Goal: Task Accomplishment & Management: Complete application form

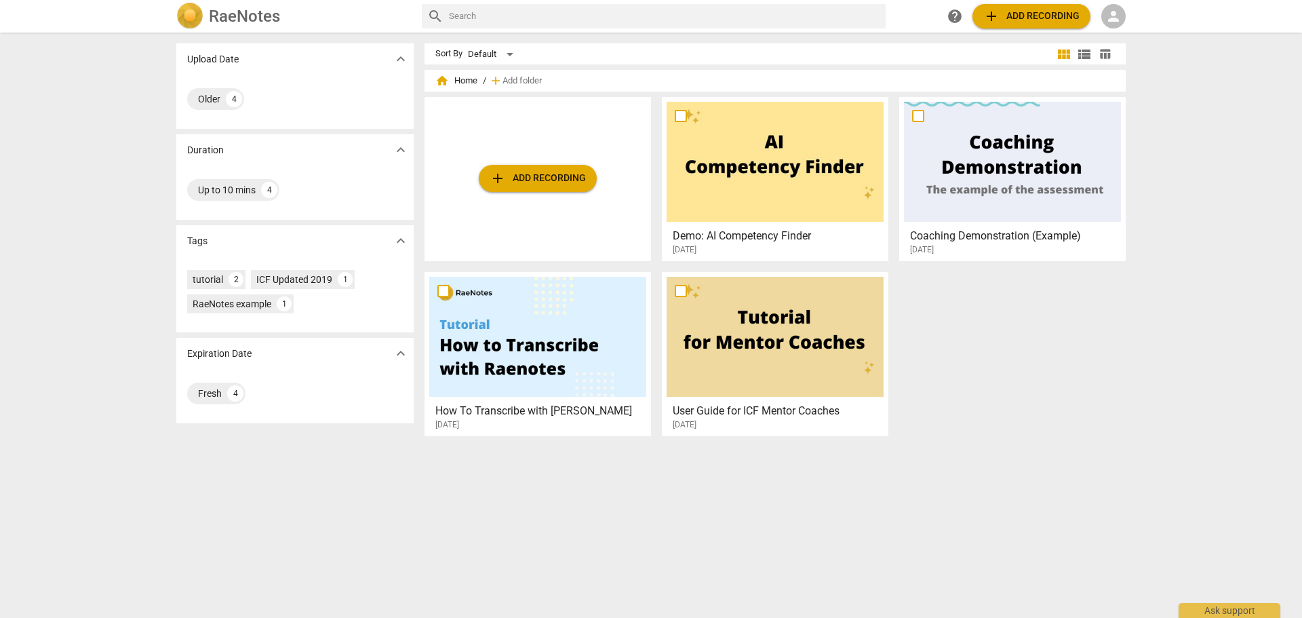
click at [534, 174] on span "add Add recording" at bounding box center [538, 178] width 96 height 16
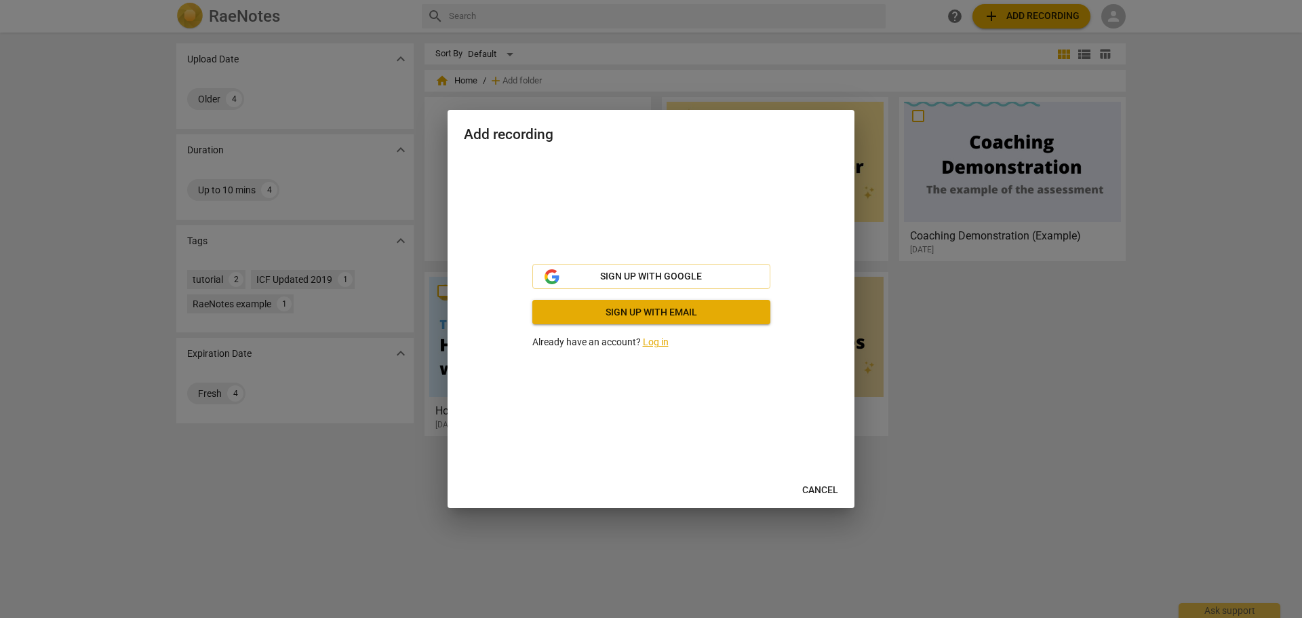
click at [1150, 401] on div at bounding box center [651, 309] width 1302 height 618
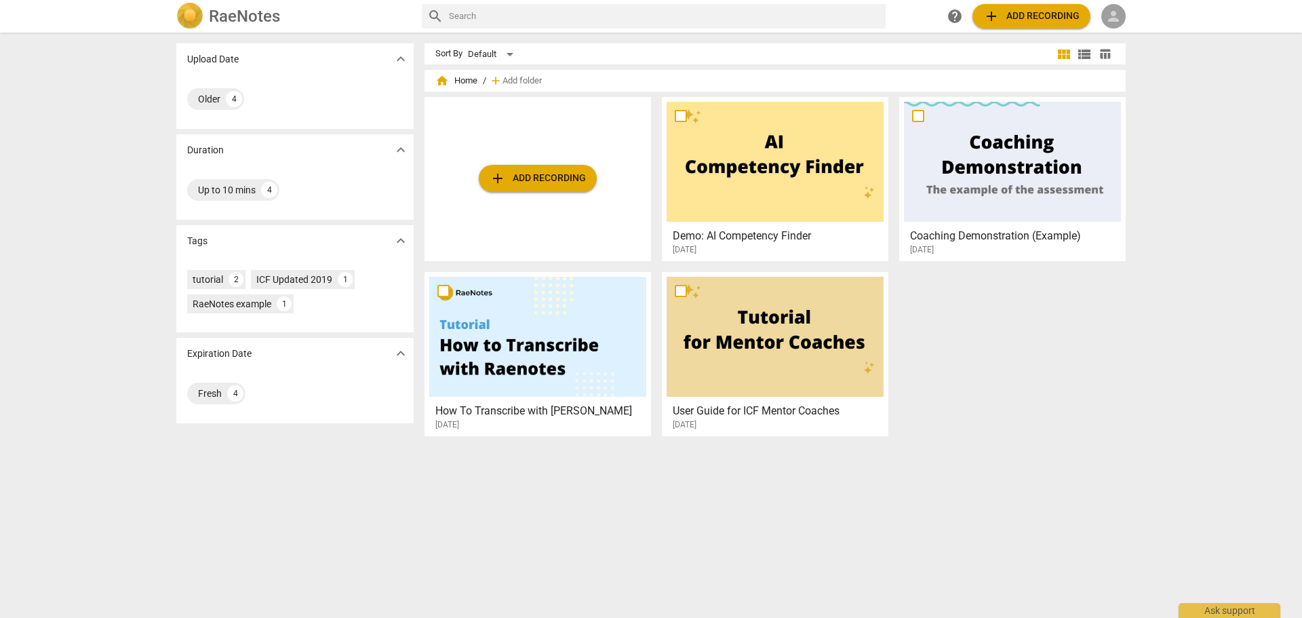
click at [1114, 10] on span "person" at bounding box center [1114, 16] width 16 height 16
click at [1118, 36] on li "Login" at bounding box center [1126, 32] width 49 height 33
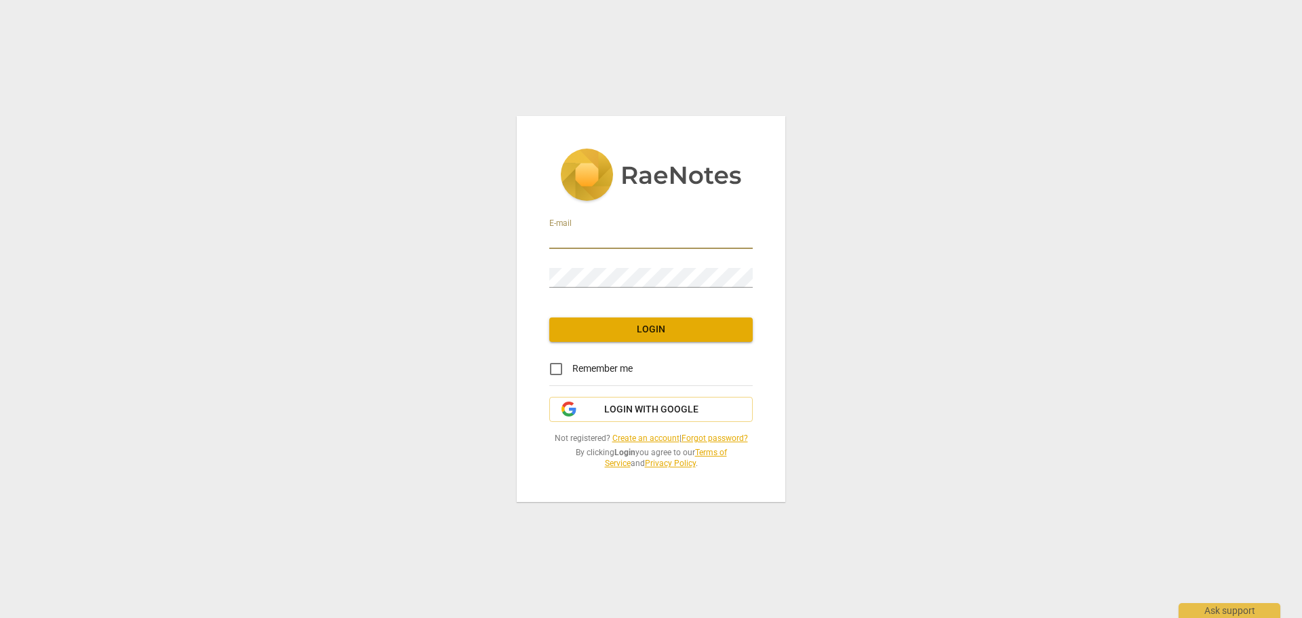
click at [587, 235] on input "email" at bounding box center [650, 239] width 203 height 20
click at [631, 407] on span "Login with Google" at bounding box center [651, 410] width 94 height 14
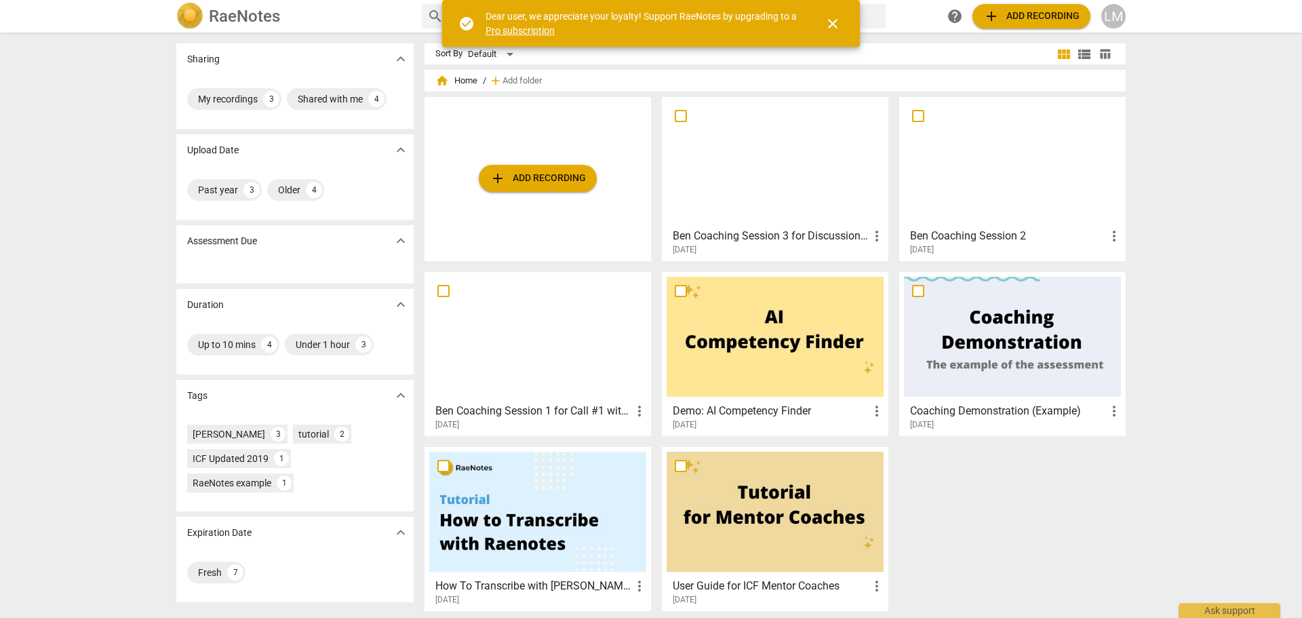
click at [514, 177] on span "add Add recording" at bounding box center [538, 178] width 96 height 16
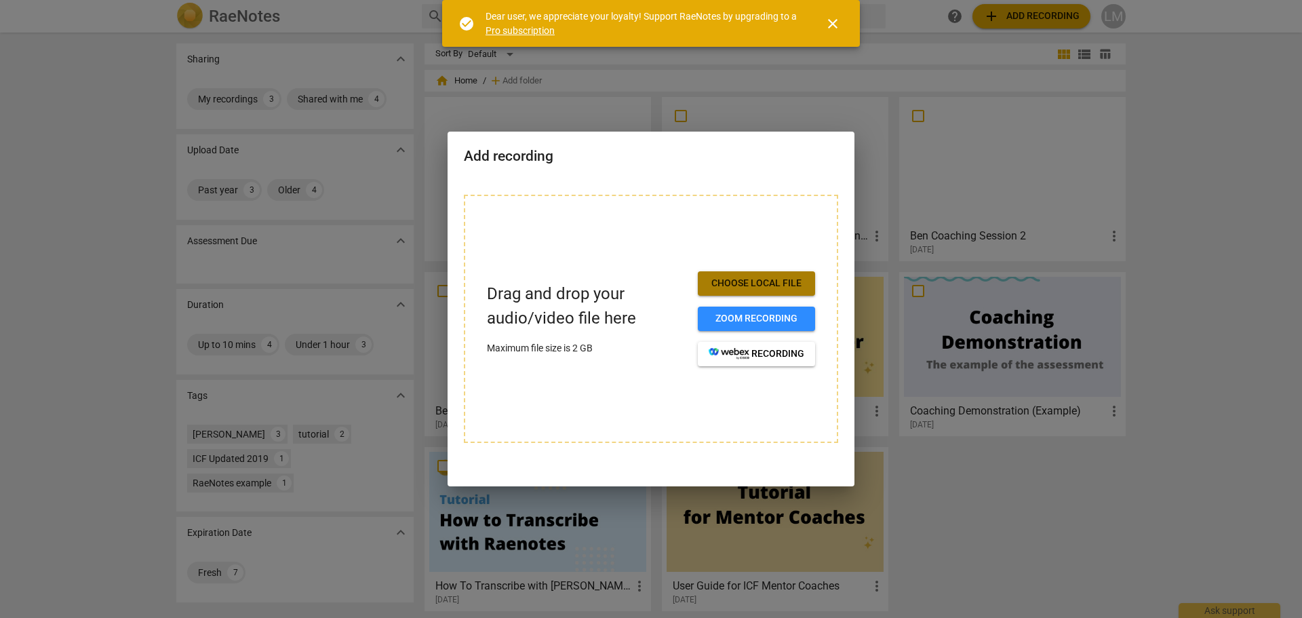
click at [755, 280] on span "Choose local file" at bounding box center [757, 284] width 96 height 14
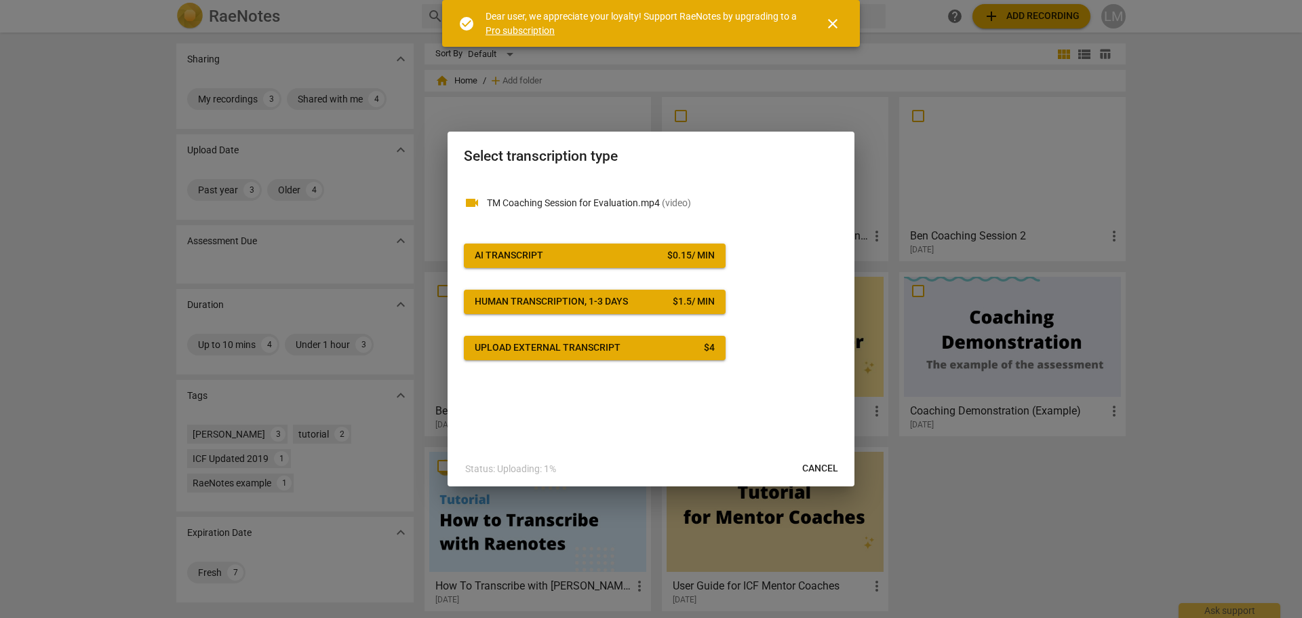
click at [538, 253] on div "AI Transcript" at bounding box center [509, 256] width 69 height 14
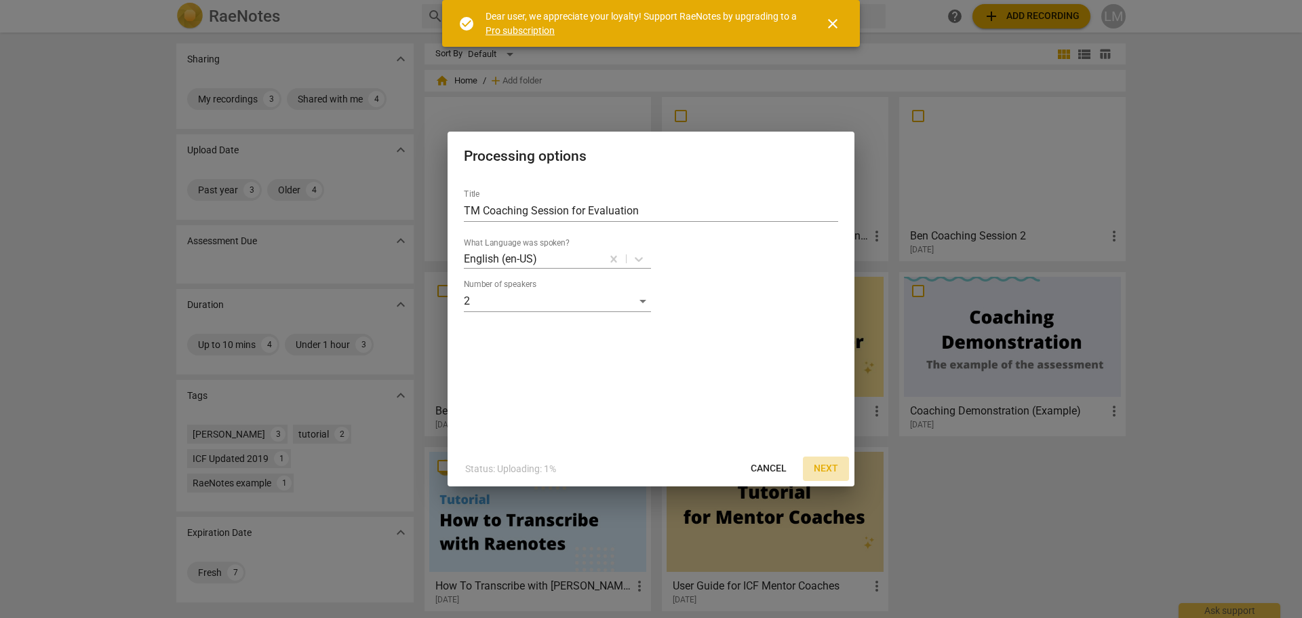
click at [825, 468] on span "Next" at bounding box center [826, 469] width 24 height 14
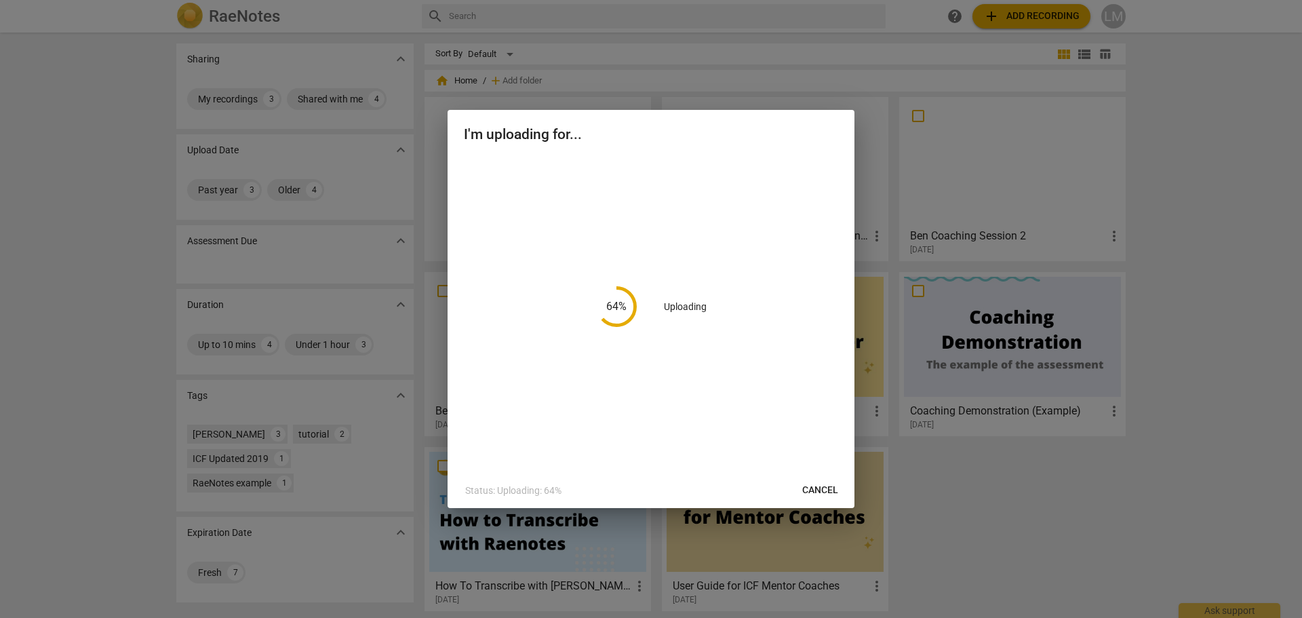
click at [1220, 190] on div at bounding box center [651, 309] width 1302 height 618
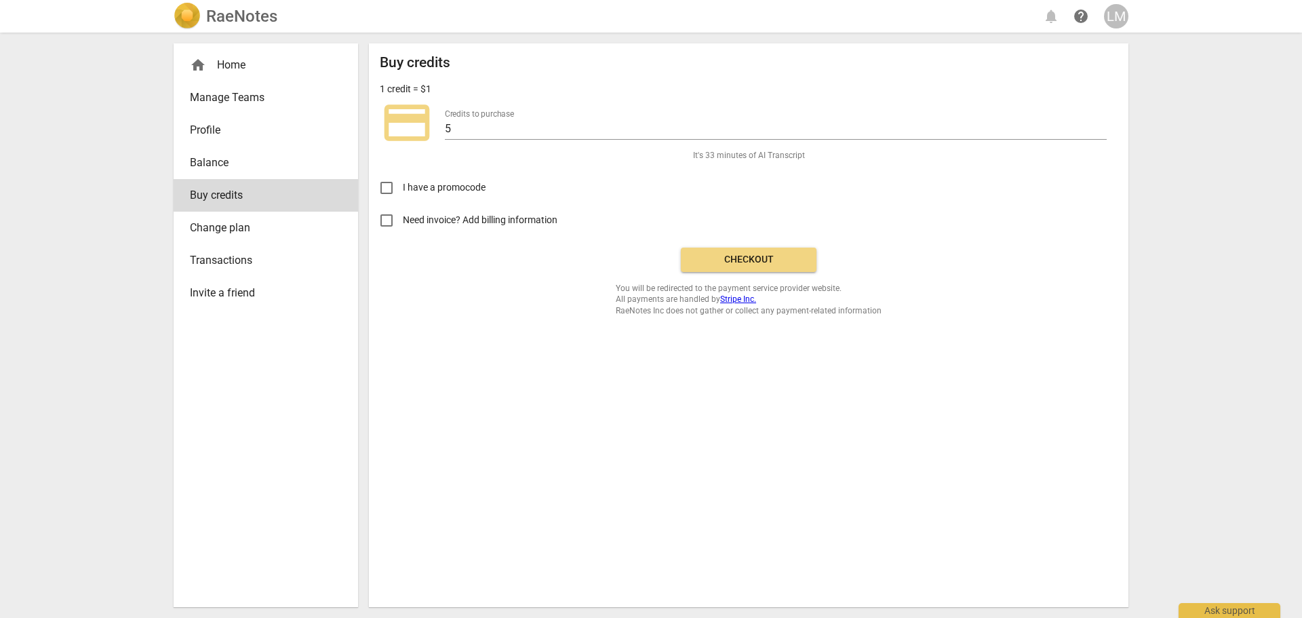
click at [755, 258] on span "Checkout" at bounding box center [749, 260] width 114 height 14
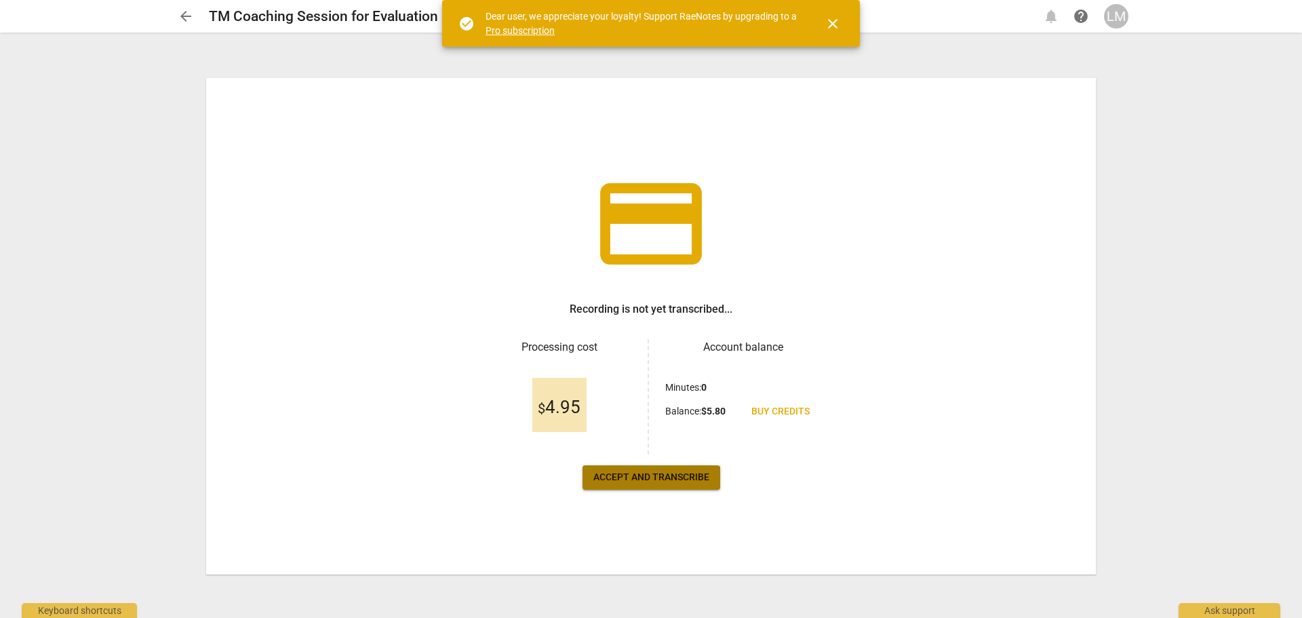
click at [614, 478] on span "Accept and transcribe" at bounding box center [651, 478] width 116 height 14
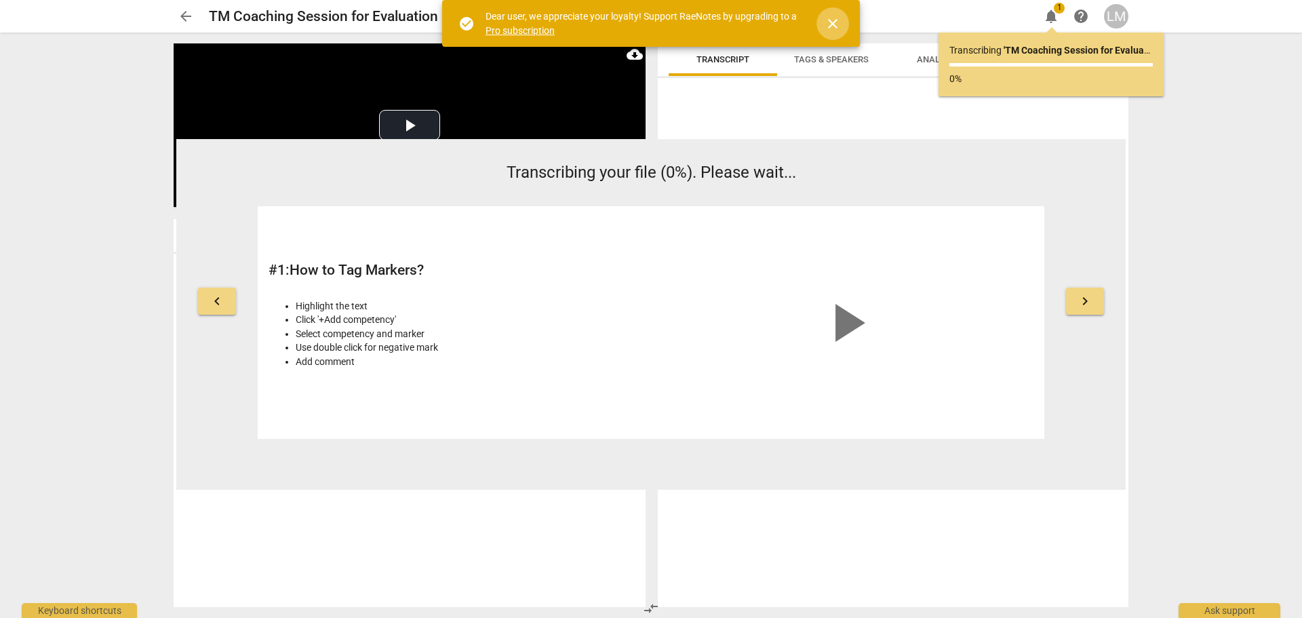
click at [829, 16] on span "close" at bounding box center [833, 24] width 16 height 16
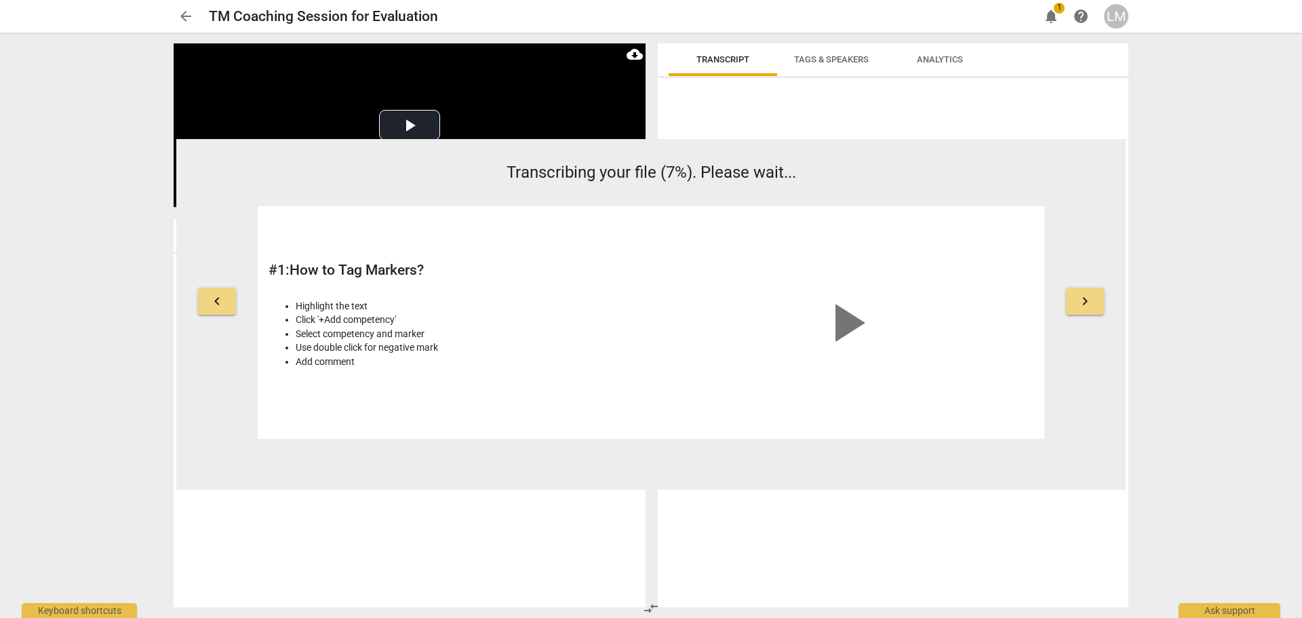
click at [1082, 307] on span "keyboard_arrow_right" at bounding box center [1085, 301] width 16 height 16
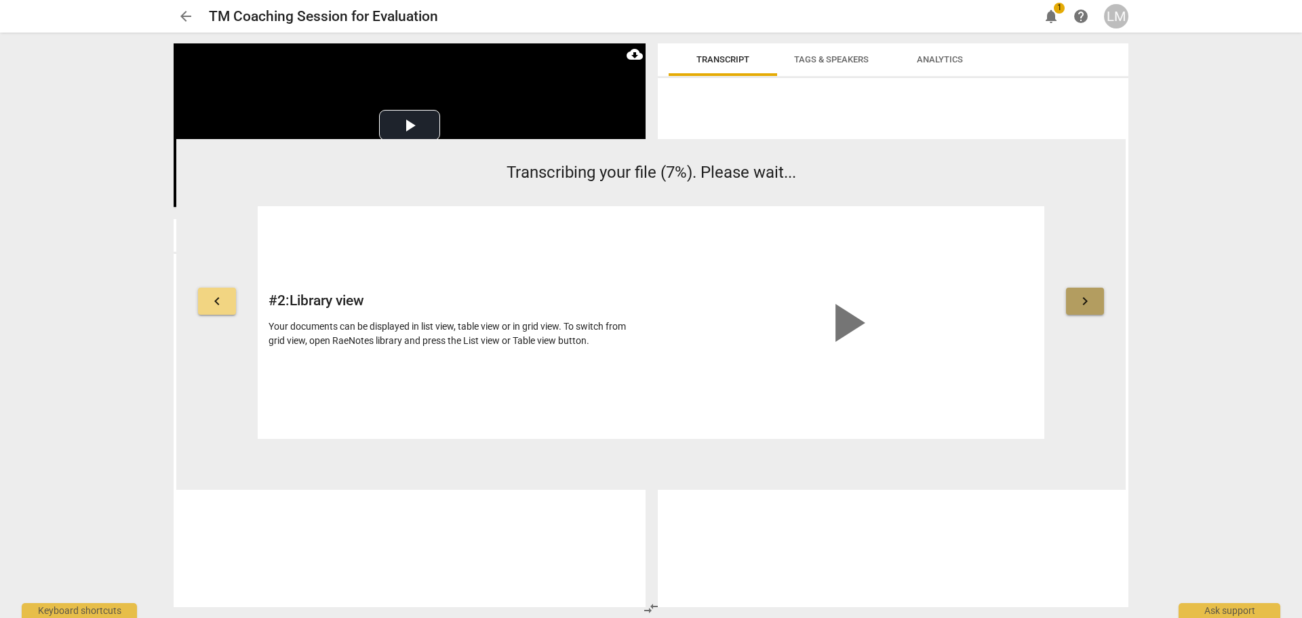
click at [1089, 307] on span "keyboard_arrow_right" at bounding box center [1085, 301] width 16 height 16
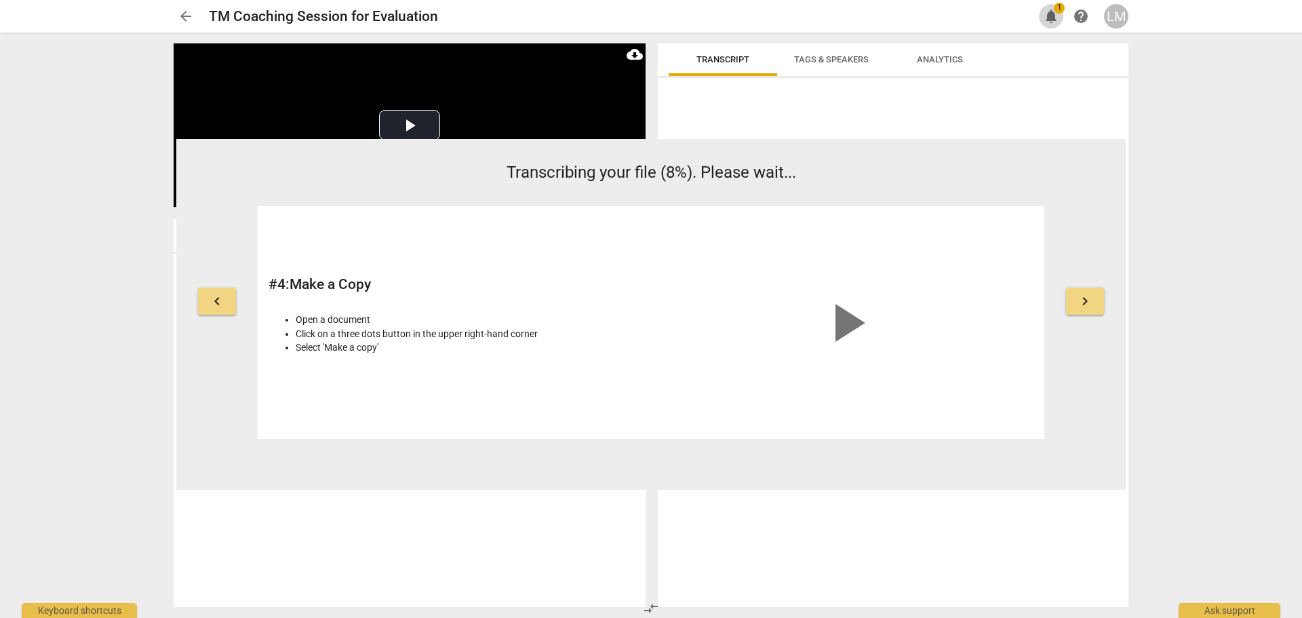
click at [1049, 18] on span "notifications" at bounding box center [1051, 16] width 16 height 16
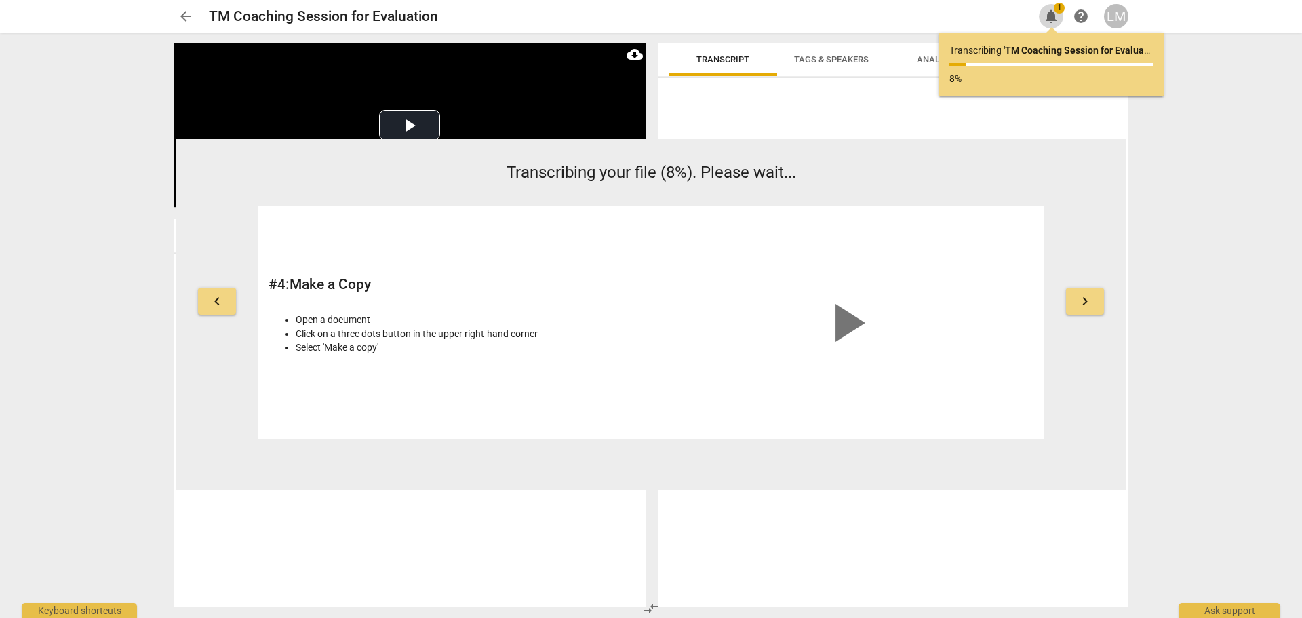
click at [1049, 18] on span "notifications" at bounding box center [1051, 16] width 16 height 16
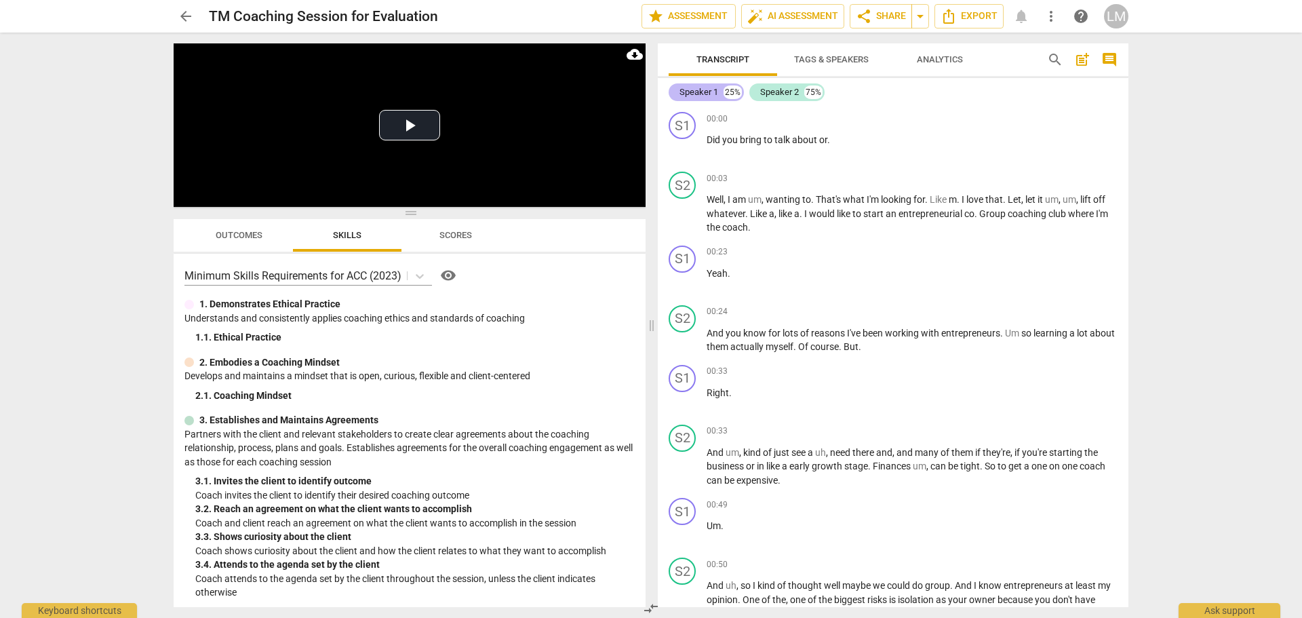
click at [682, 94] on div "Speaker 1" at bounding box center [699, 92] width 39 height 14
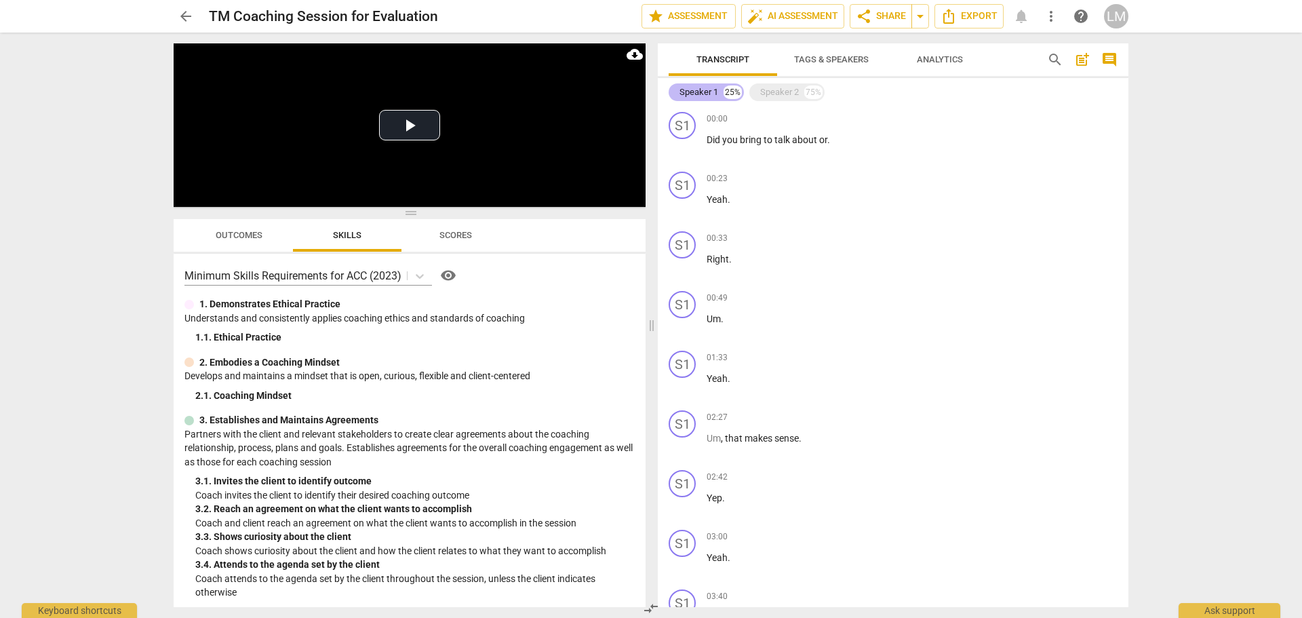
click at [682, 93] on div "Speaker 1" at bounding box center [699, 92] width 39 height 14
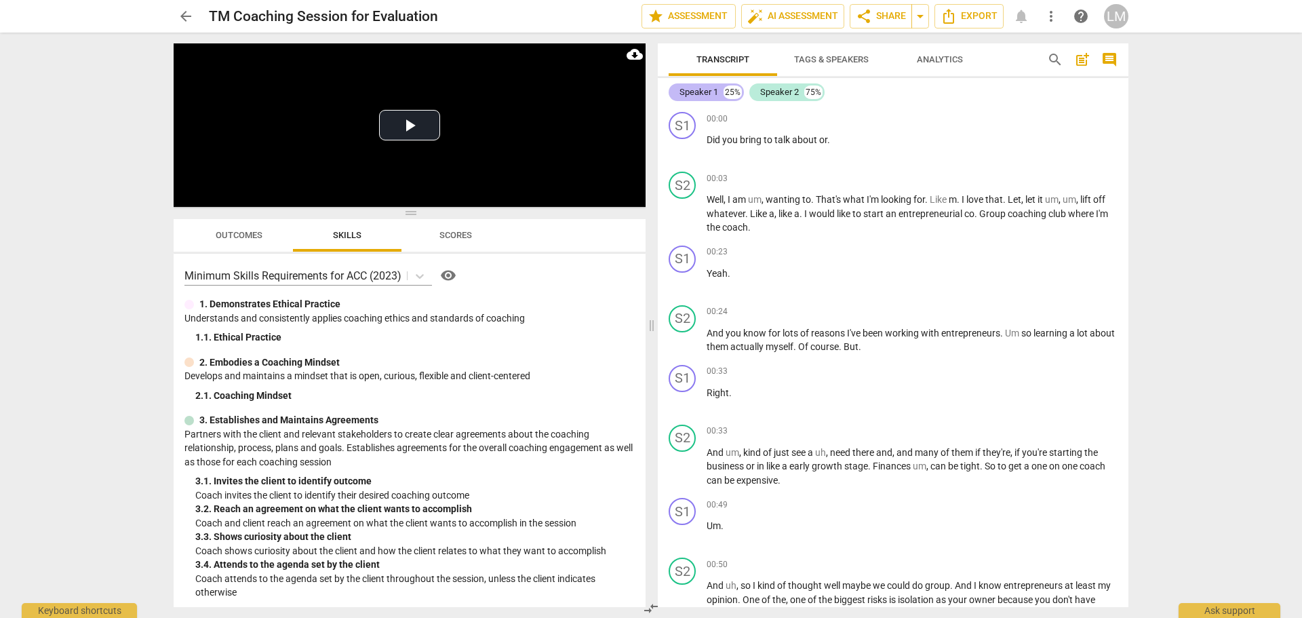
click at [684, 92] on div "Speaker 1" at bounding box center [699, 92] width 39 height 14
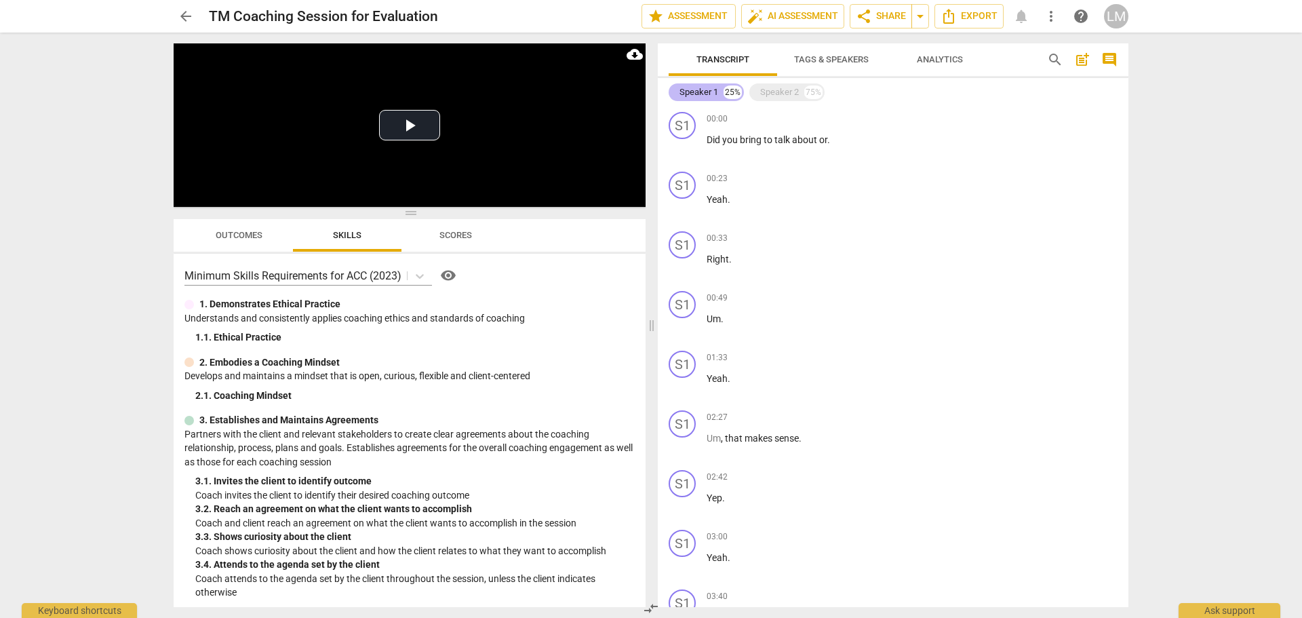
click at [685, 92] on div "Speaker 1" at bounding box center [699, 92] width 39 height 14
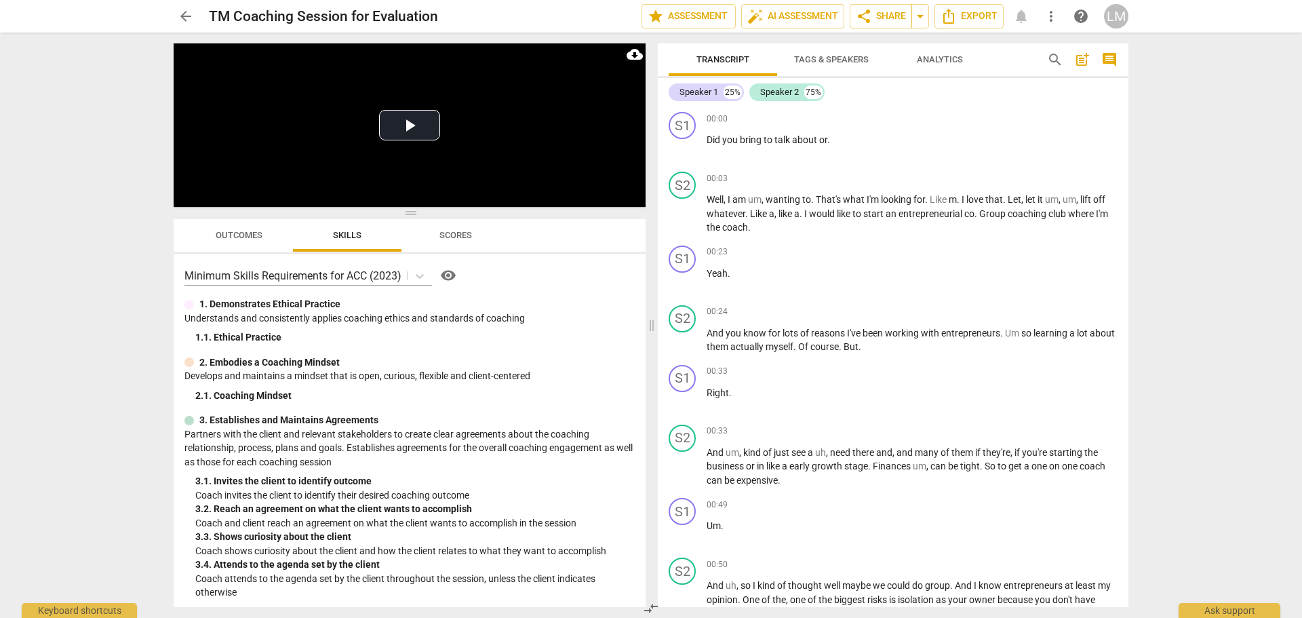
click at [857, 63] on span "Tags & Speakers" at bounding box center [831, 59] width 75 height 10
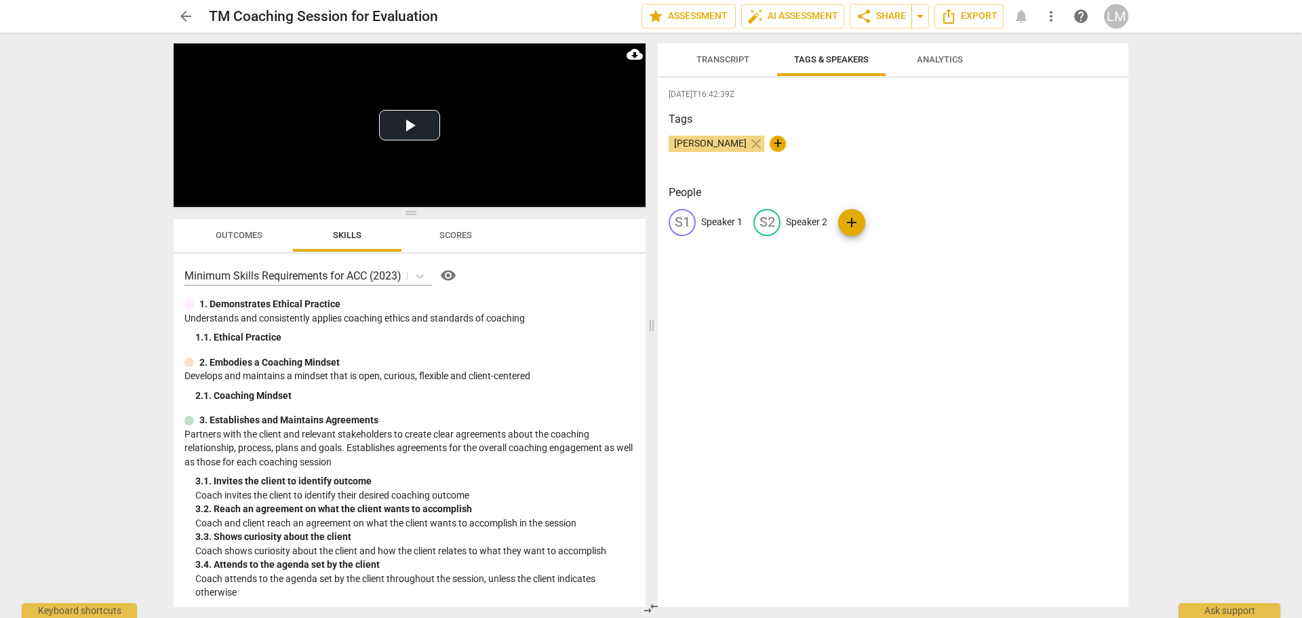
click at [710, 221] on p "Speaker 1" at bounding box center [721, 222] width 41 height 14
type input "Lyna (Coach)"
click at [901, 222] on p "Speaker 2" at bounding box center [894, 222] width 41 height 14
type input "Tim (Coachee)"
click at [1046, 168] on div "Tags Lyna Matesi close +" at bounding box center [893, 142] width 449 height 62
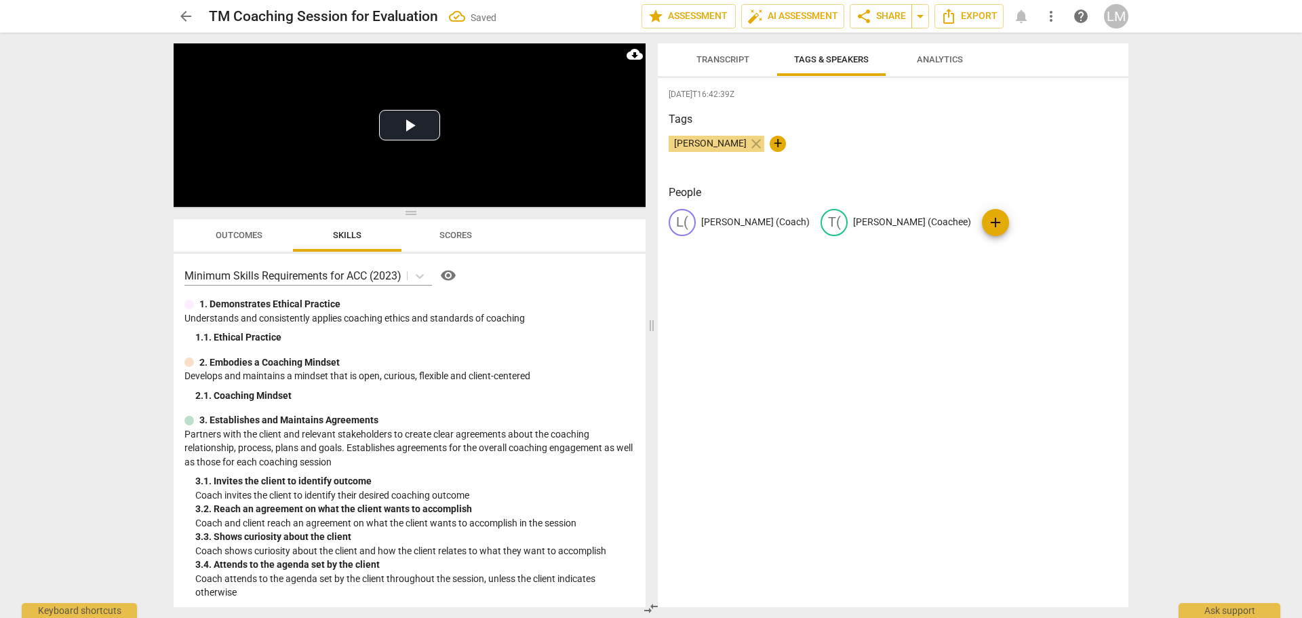
click at [699, 59] on span "Transcript" at bounding box center [723, 59] width 53 height 10
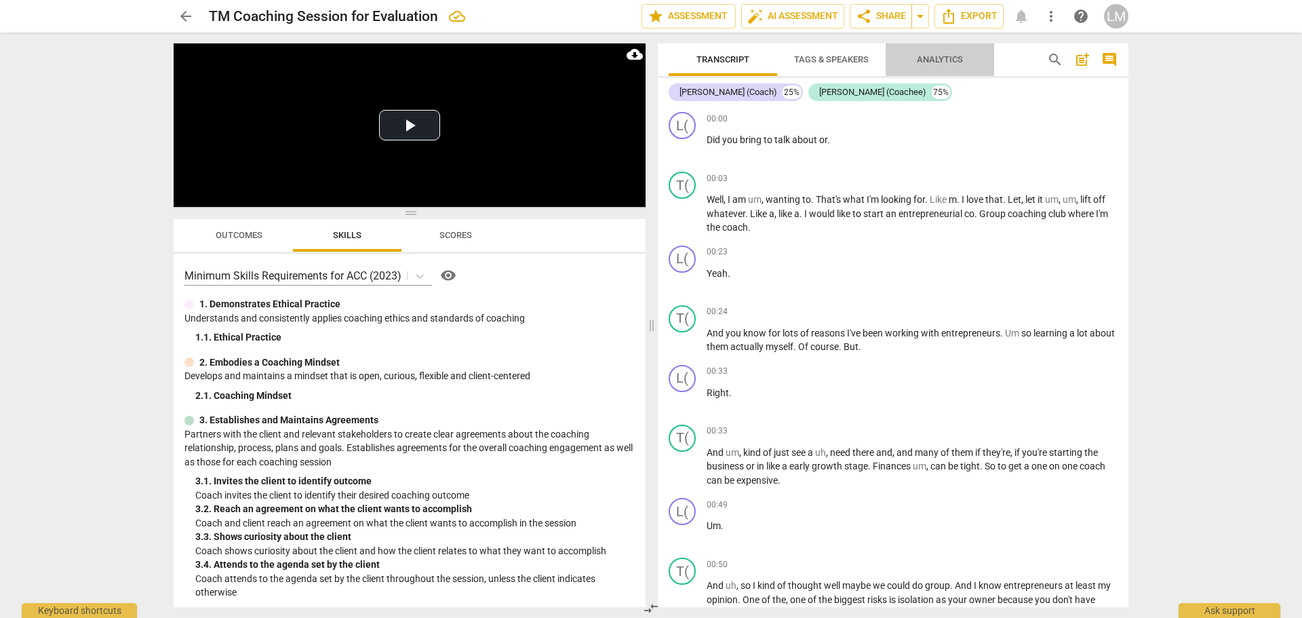
click at [961, 53] on span "Analytics" at bounding box center [940, 60] width 79 height 18
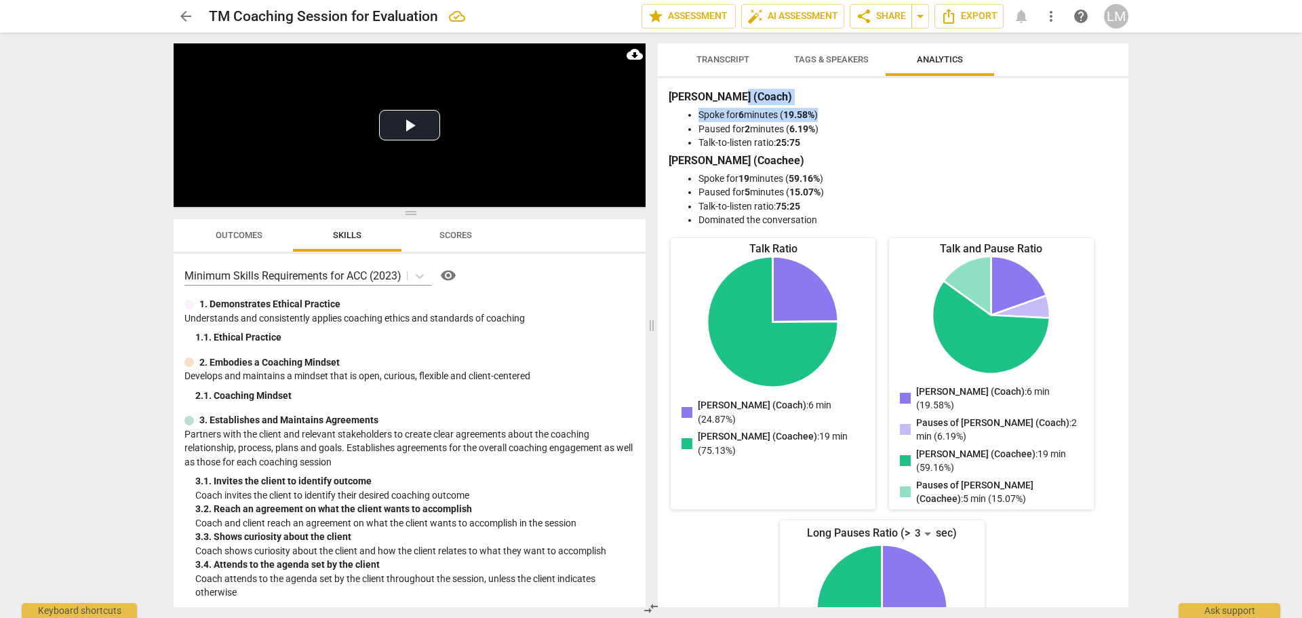
drag, startPoint x: 1123, startPoint y: 107, endPoint x: 1116, endPoint y: 85, distance: 23.6
click at [1116, 85] on div "Lyna (Coach) Spoke for 6 minutes ( 19.58% ) Paused for 2 minutes ( 6.19% ) Talk…" at bounding box center [893, 342] width 471 height 529
click at [419, 276] on icon at bounding box center [420, 276] width 8 height 5
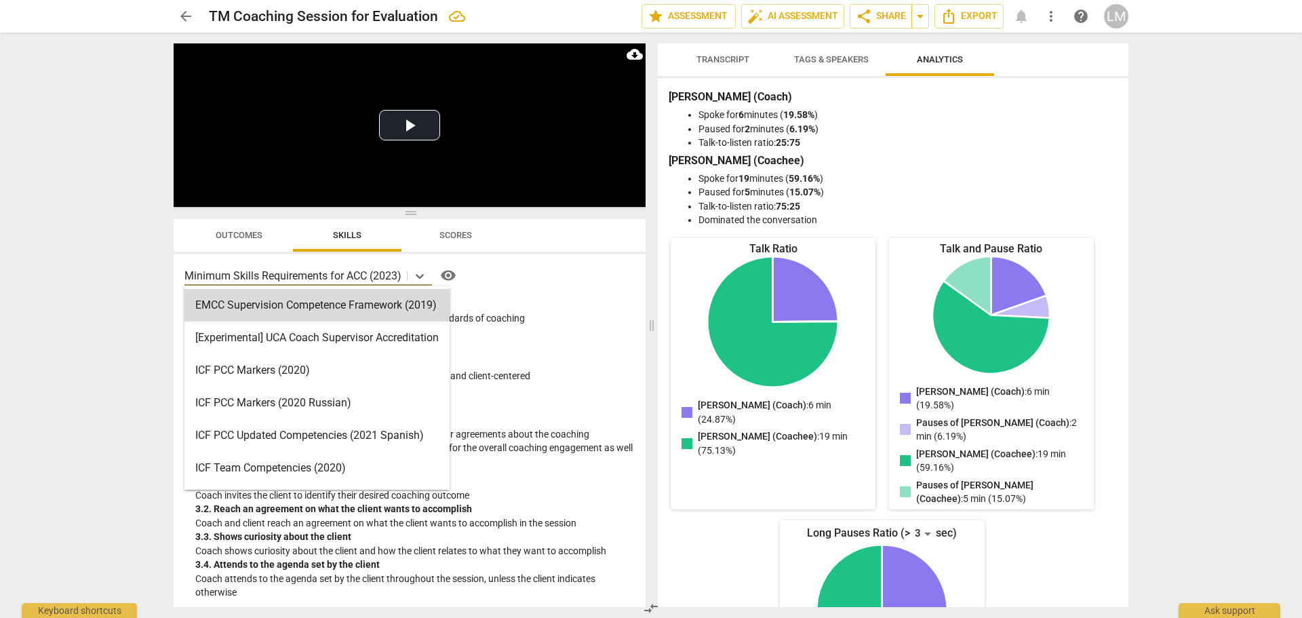
drag, startPoint x: 453, startPoint y: 315, endPoint x: 454, endPoint y: 324, distance: 8.8
click at [450, 324] on div "EMCC Supervision Competence Framework (2019) [Experimental] UCA Coach Superviso…" at bounding box center [316, 387] width 265 height 203
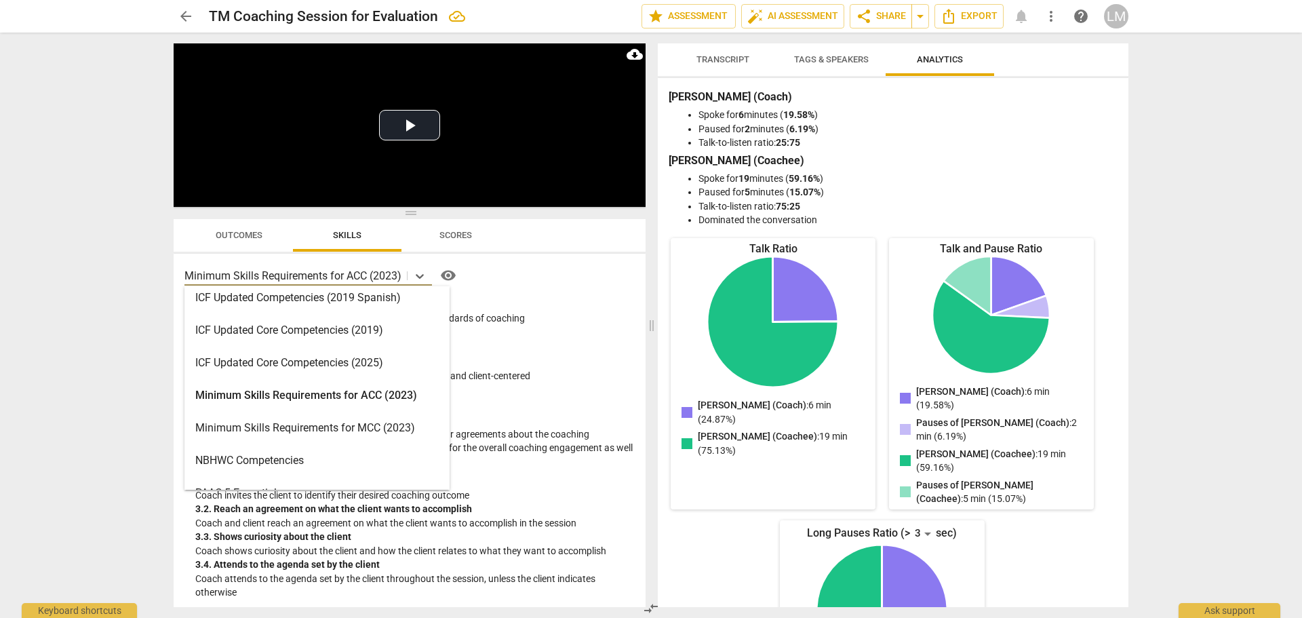
scroll to position [228, 0]
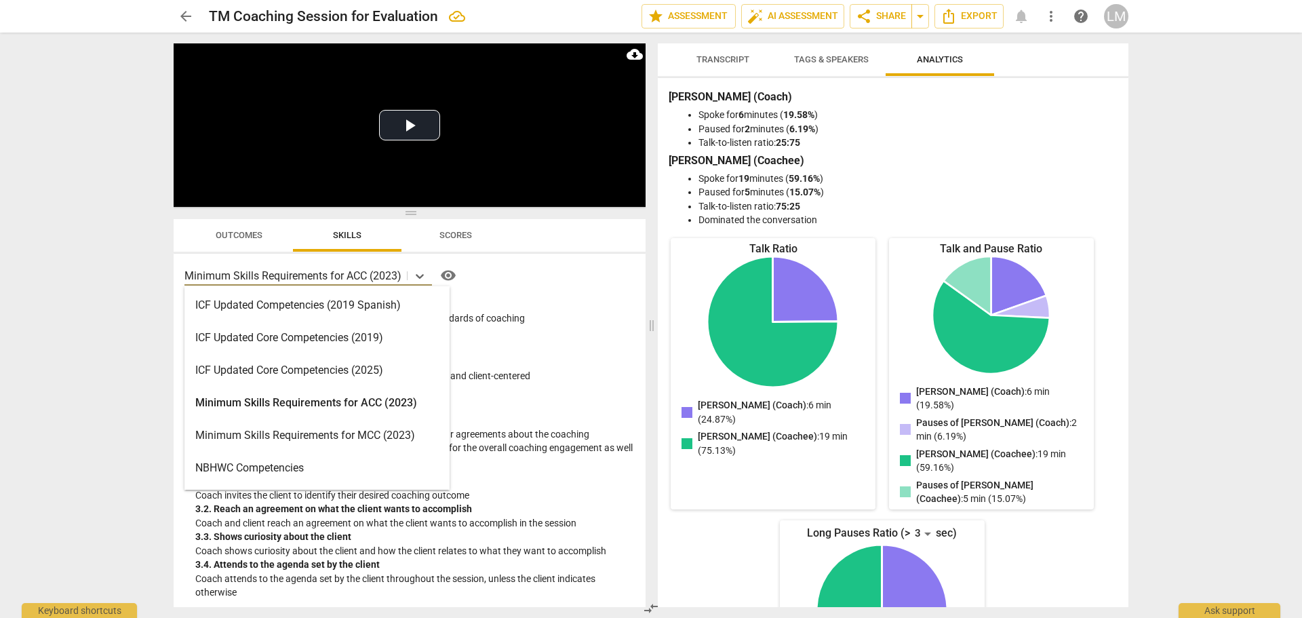
click at [359, 369] on div "ICF Updated Core Competencies (2025)" at bounding box center [316, 370] width 265 height 33
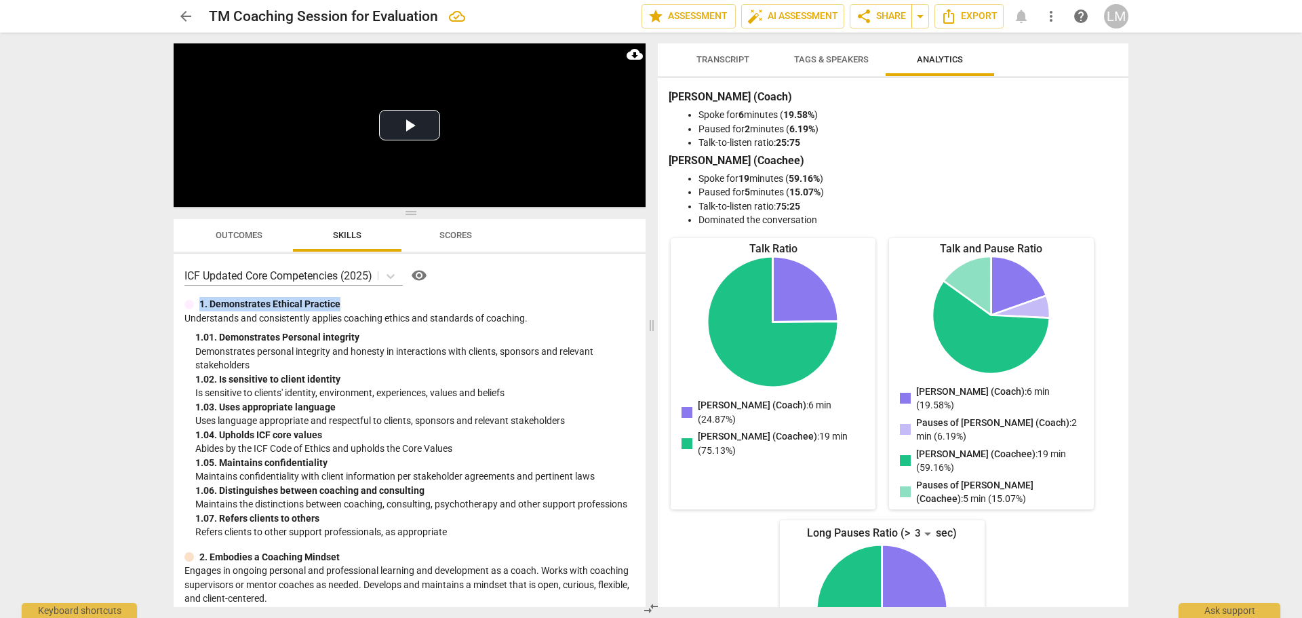
drag, startPoint x: 640, startPoint y: 271, endPoint x: 639, endPoint y: 293, distance: 22.4
click at [639, 293] on div "ICF Updated Core Competencies (2025) visibility 1. Demonstrates Ethical Practic…" at bounding box center [410, 430] width 472 height 353
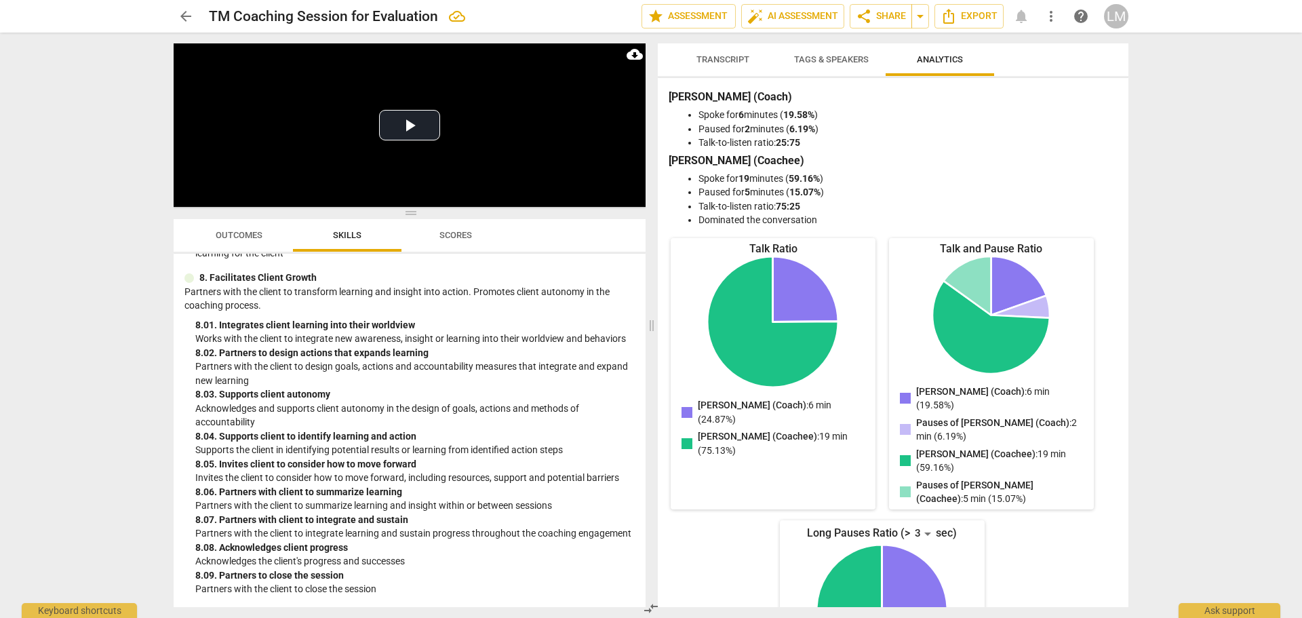
scroll to position [0, 0]
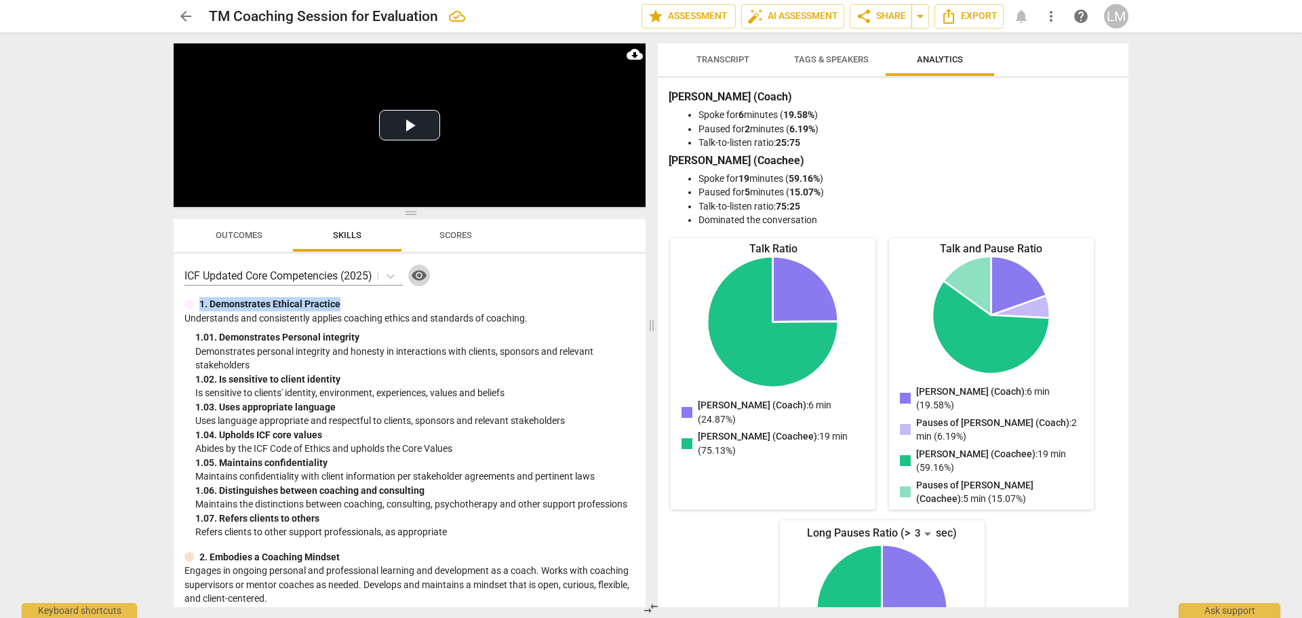
click at [421, 274] on span "visibility" at bounding box center [419, 275] width 16 height 16
click at [241, 232] on span "Outcomes" at bounding box center [239, 235] width 47 height 10
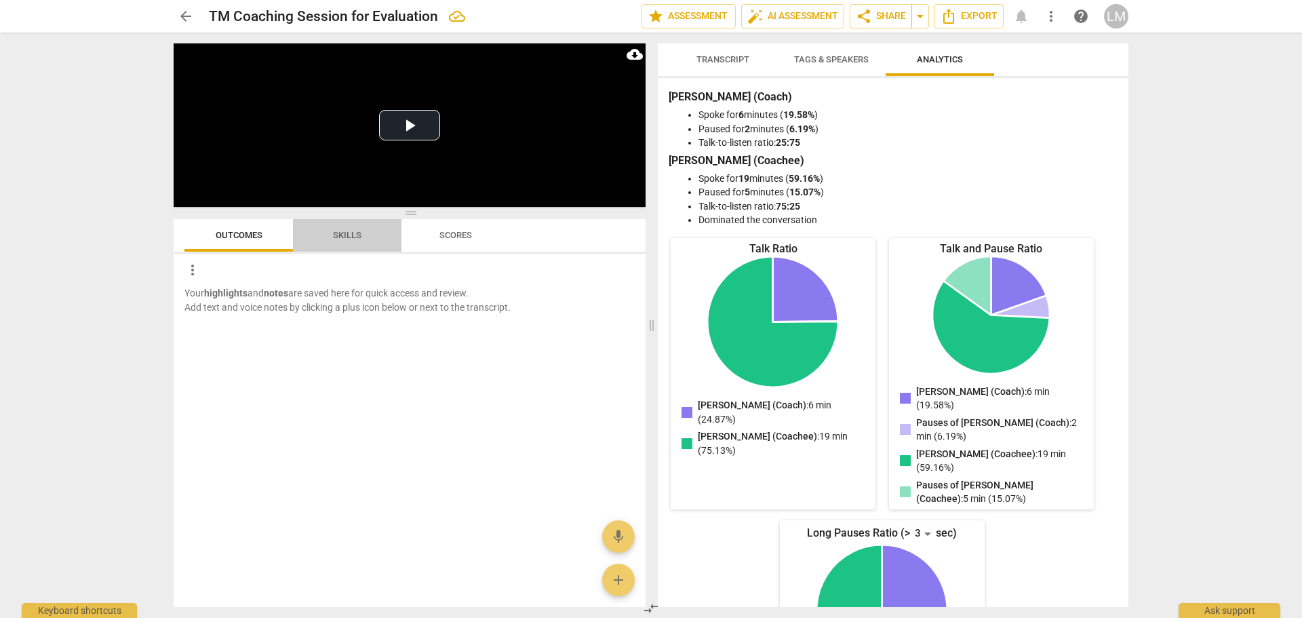
click at [349, 237] on span "Skills" at bounding box center [347, 235] width 28 height 10
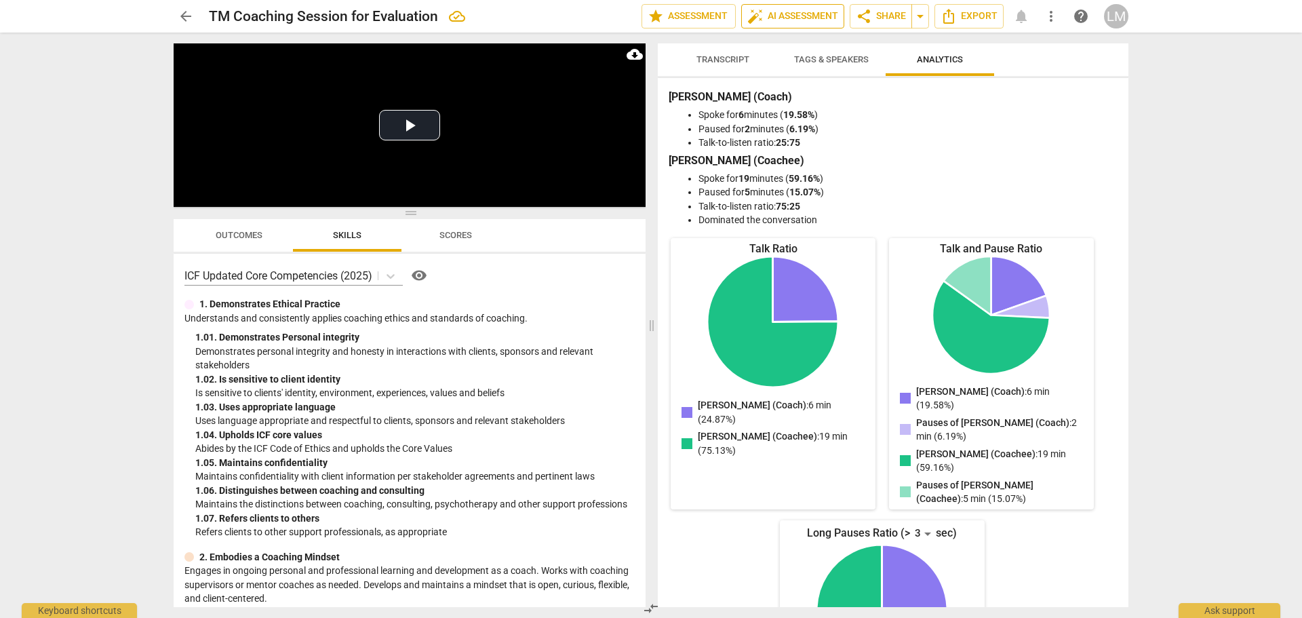
click at [780, 11] on span "auto_fix_high AI Assessment" at bounding box center [792, 16] width 91 height 16
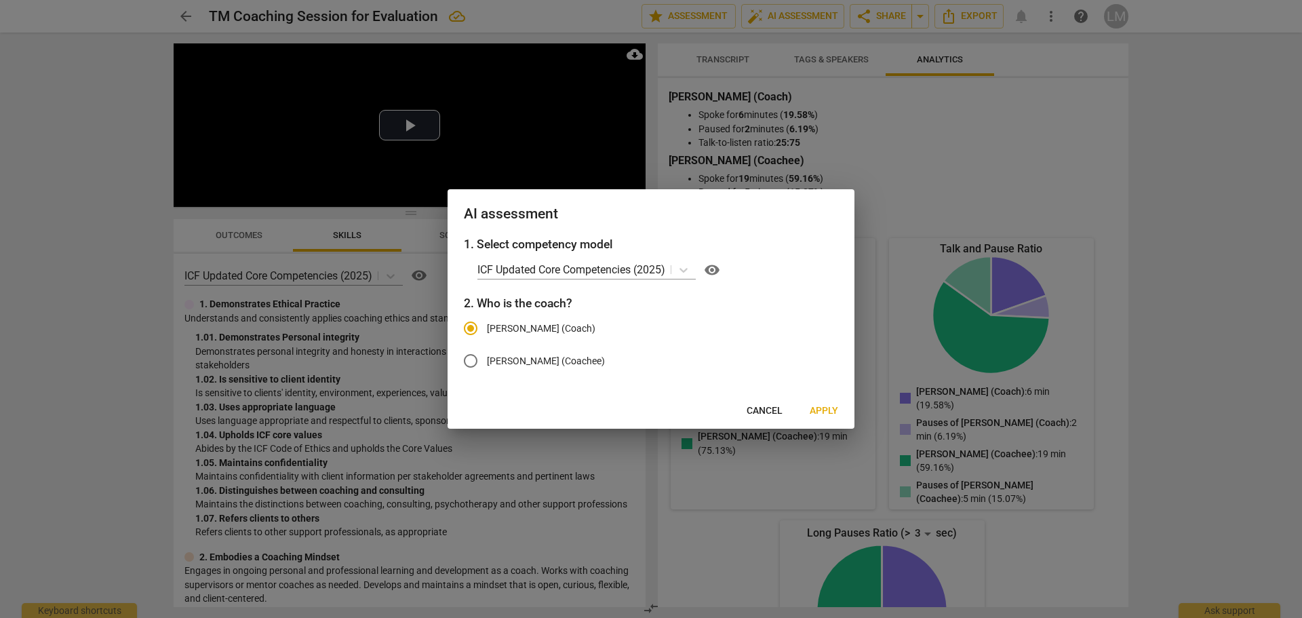
click at [830, 408] on span "Apply" at bounding box center [824, 411] width 28 height 14
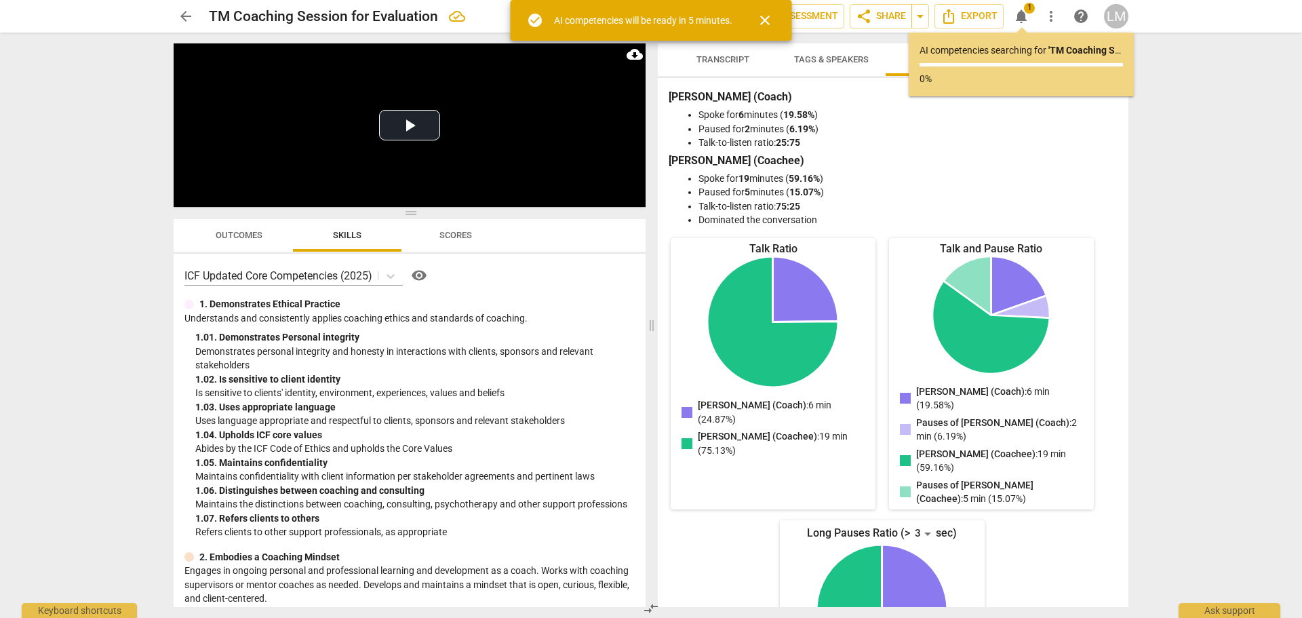
click at [764, 20] on span "close" at bounding box center [765, 20] width 16 height 16
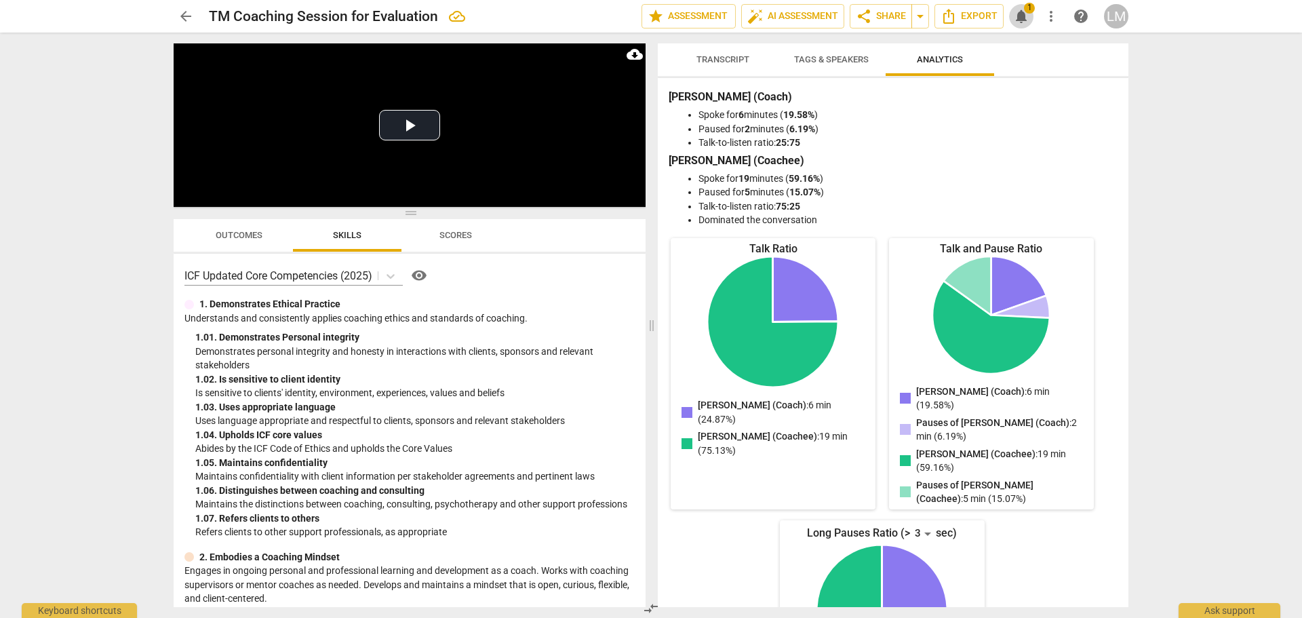
click at [1024, 16] on span "notifications" at bounding box center [1021, 16] width 16 height 16
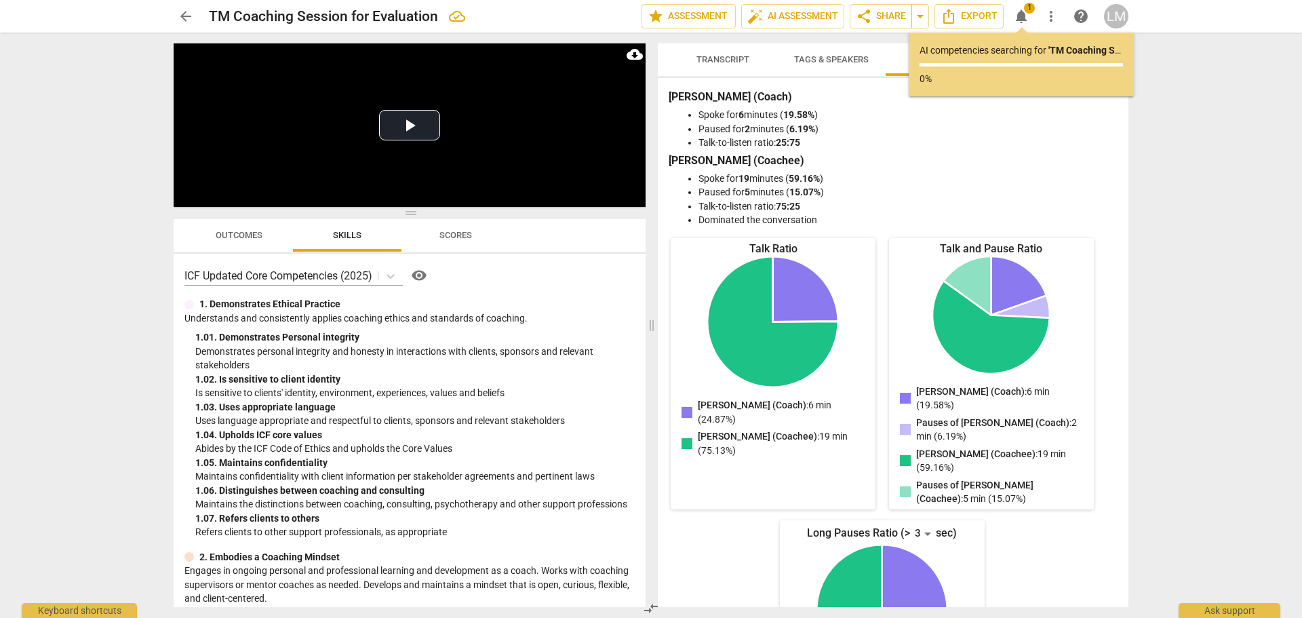
click at [1167, 111] on div "arrow_back TM Coaching Session for Evaluation edit star Assessment auto_fix_hig…" at bounding box center [651, 309] width 1302 height 618
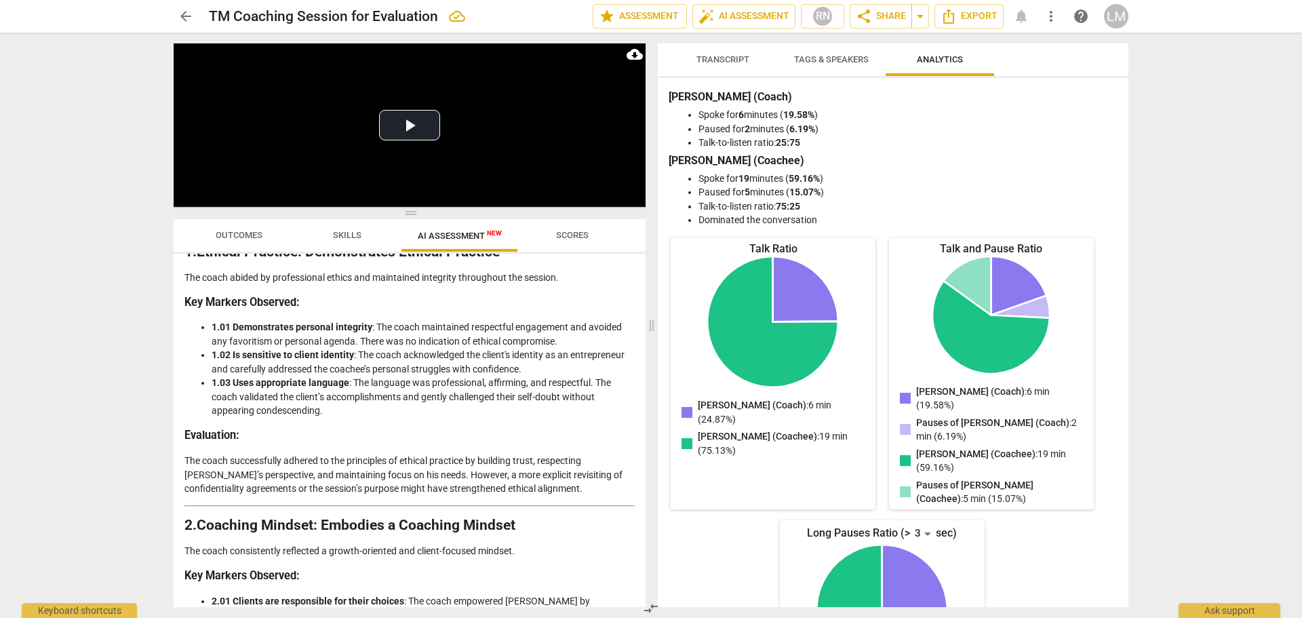
scroll to position [216, 0]
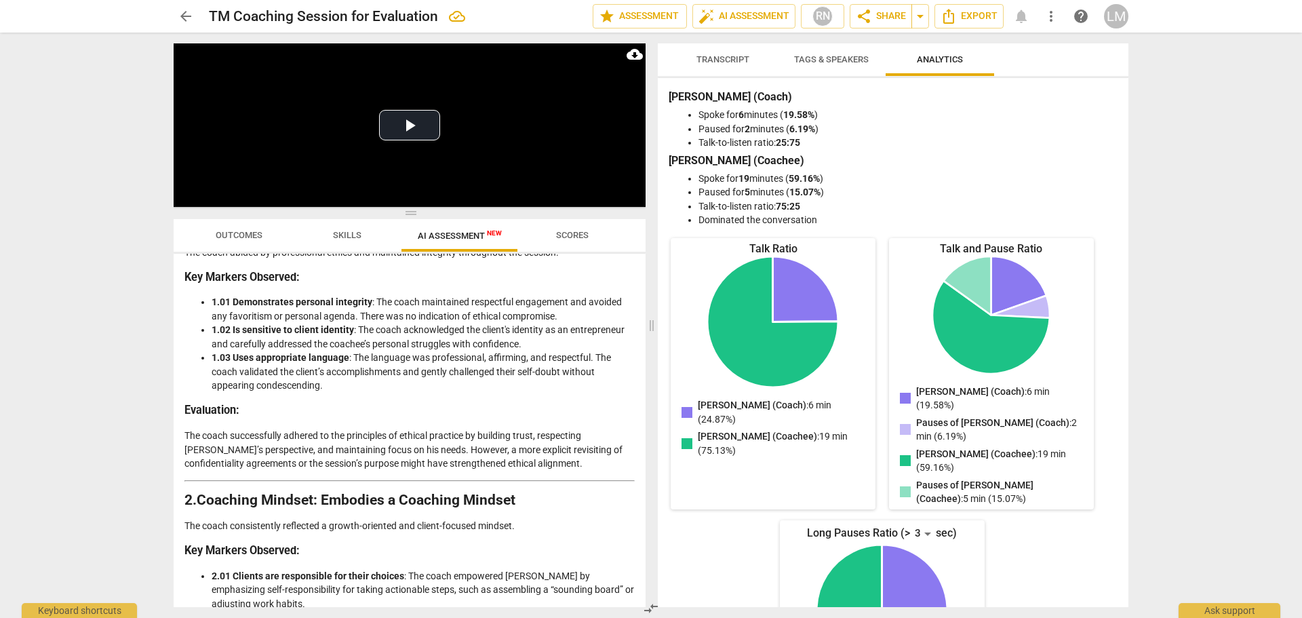
click at [440, 449] on p "The coach successfully adhered to the principles of ethical practice by buildin…" at bounding box center [409, 450] width 450 height 42
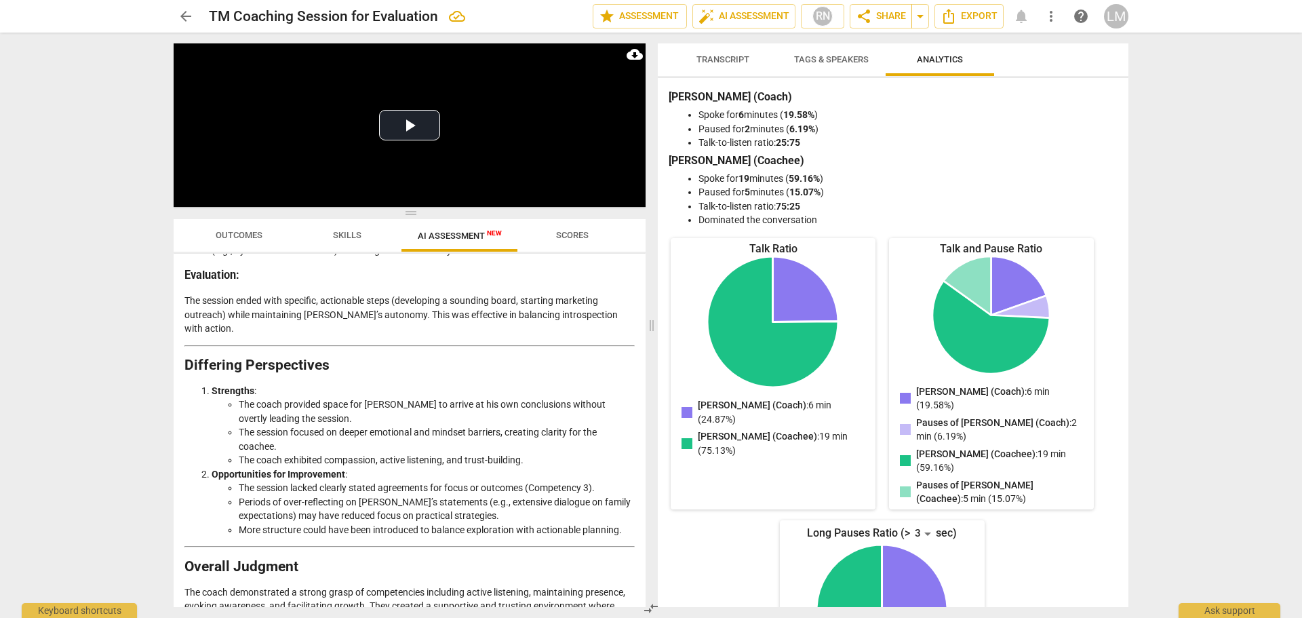
scroll to position [2264, 0]
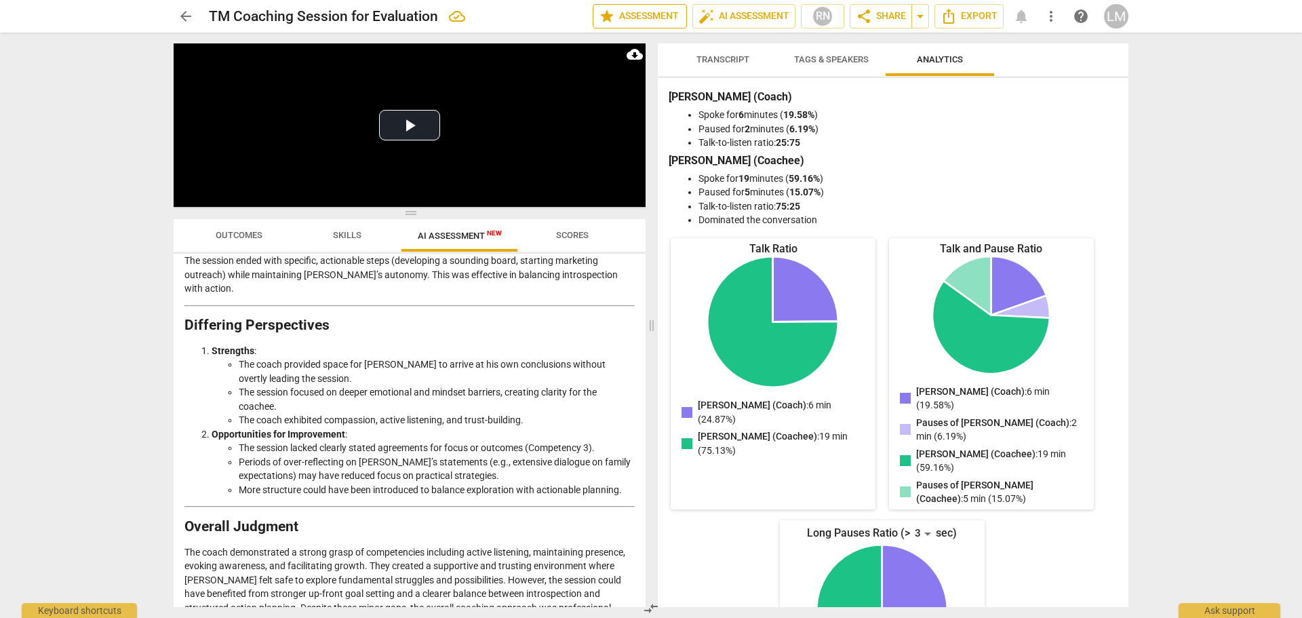
click at [627, 18] on span "star Assessment" at bounding box center [640, 16] width 82 height 16
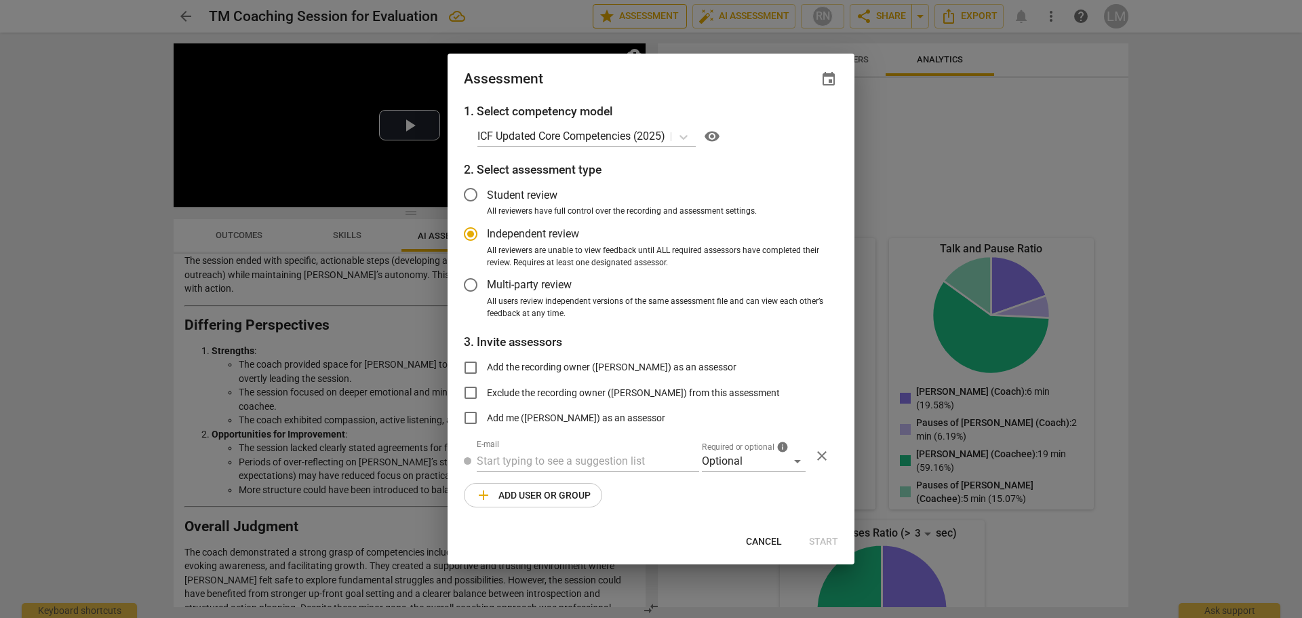
radio input "false"
click at [542, 194] on span "Student review" at bounding box center [522, 195] width 71 height 16
click at [487, 194] on input "Student review" at bounding box center [470, 194] width 33 height 33
radio input "false"
click at [522, 283] on span "Multi-party review" at bounding box center [529, 285] width 85 height 16
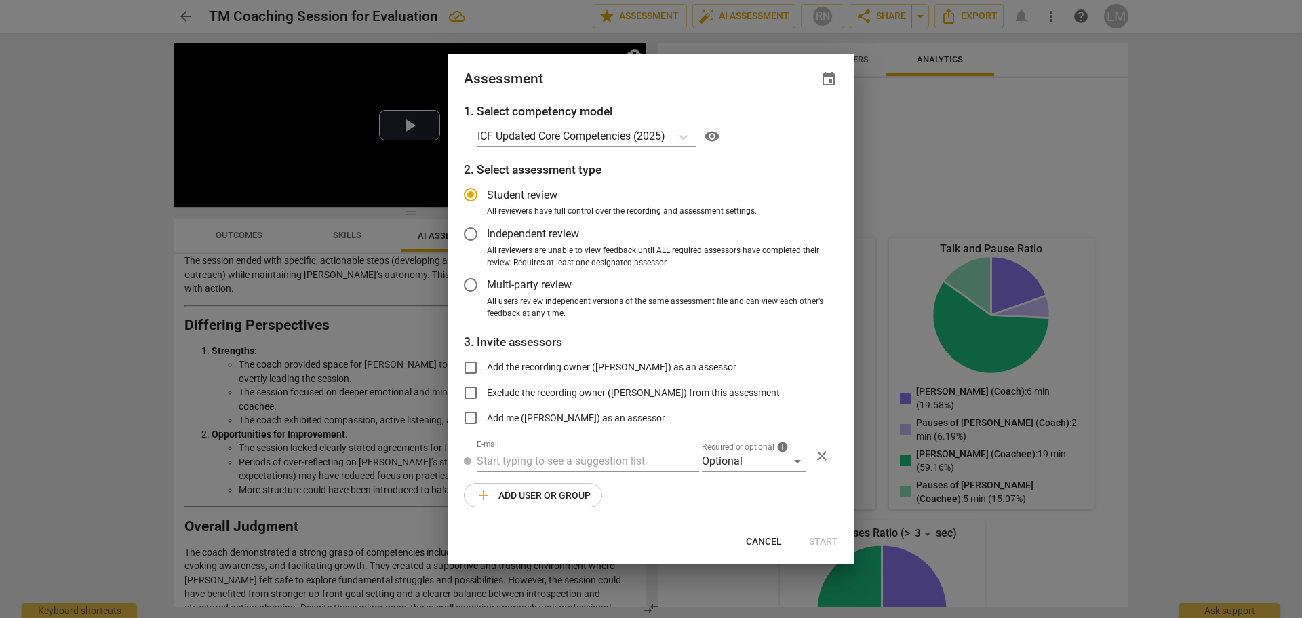
click at [487, 283] on input "Multi-party review" at bounding box center [470, 285] width 33 height 33
radio input "false"
click at [471, 370] on input "Add the recording owner (Lyna Matesi) as an assessor" at bounding box center [470, 367] width 33 height 33
checkbox input "true"
radio input "false"
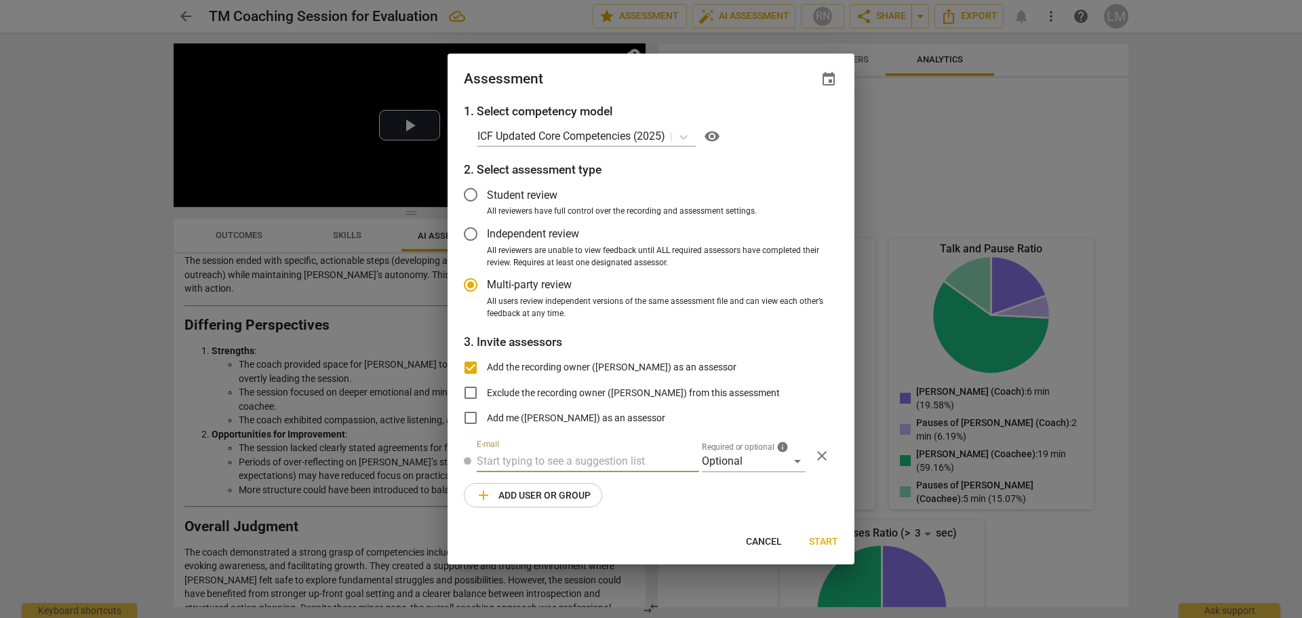
click at [623, 466] on input "text" at bounding box center [588, 461] width 222 height 22
type input "m"
click at [735, 463] on div "Optional" at bounding box center [754, 461] width 104 height 22
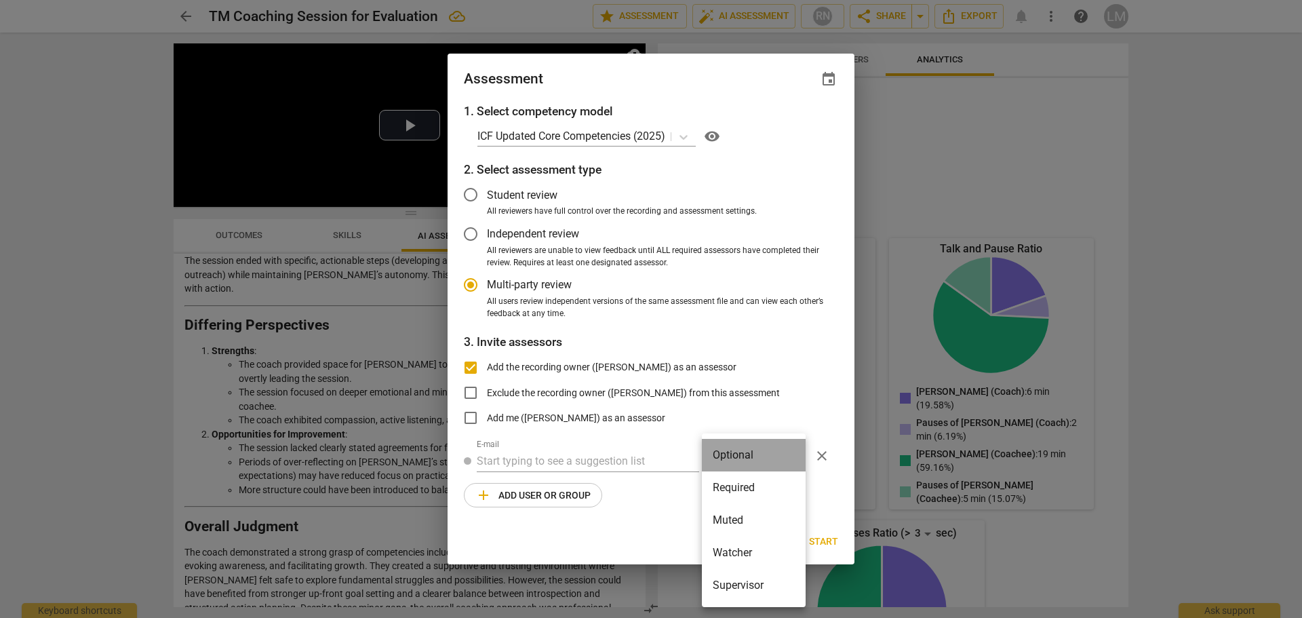
click at [735, 463] on li "Optional" at bounding box center [754, 455] width 104 height 33
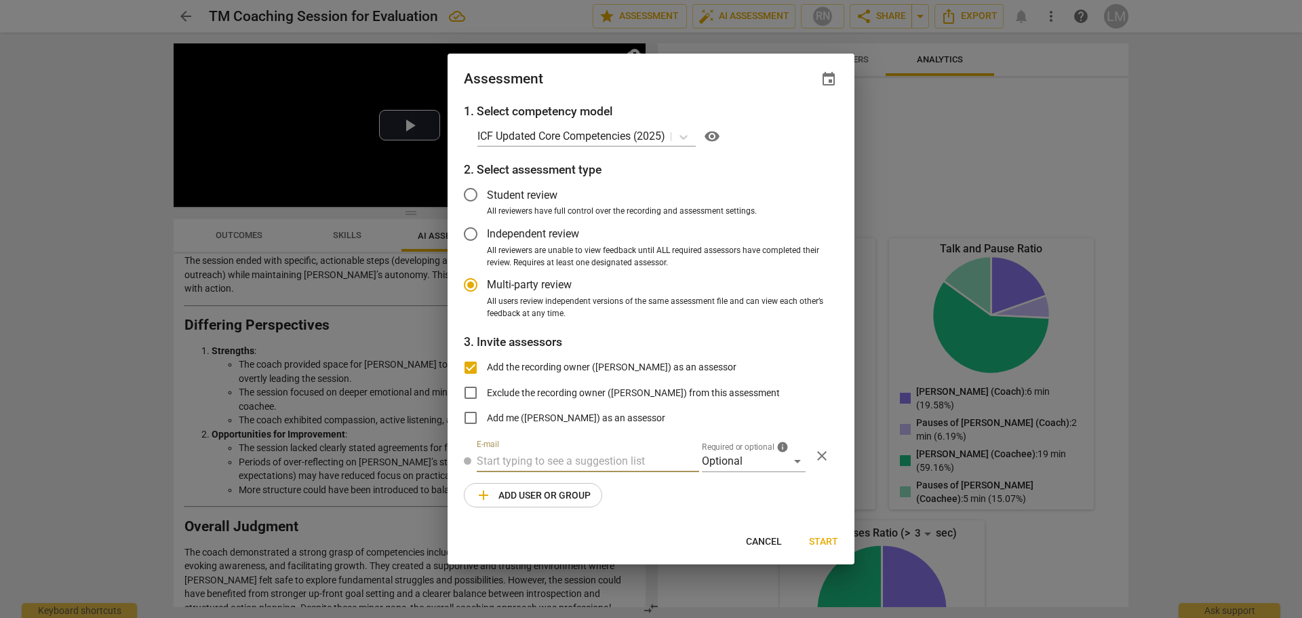
click at [614, 458] on input "text" at bounding box center [588, 461] width 222 height 22
radio input "false"
click at [525, 459] on input "text" at bounding box center [588, 461] width 222 height 22
paste input "melanie@corryrobertson.com"
type input "melanie@corryrobertson.com"
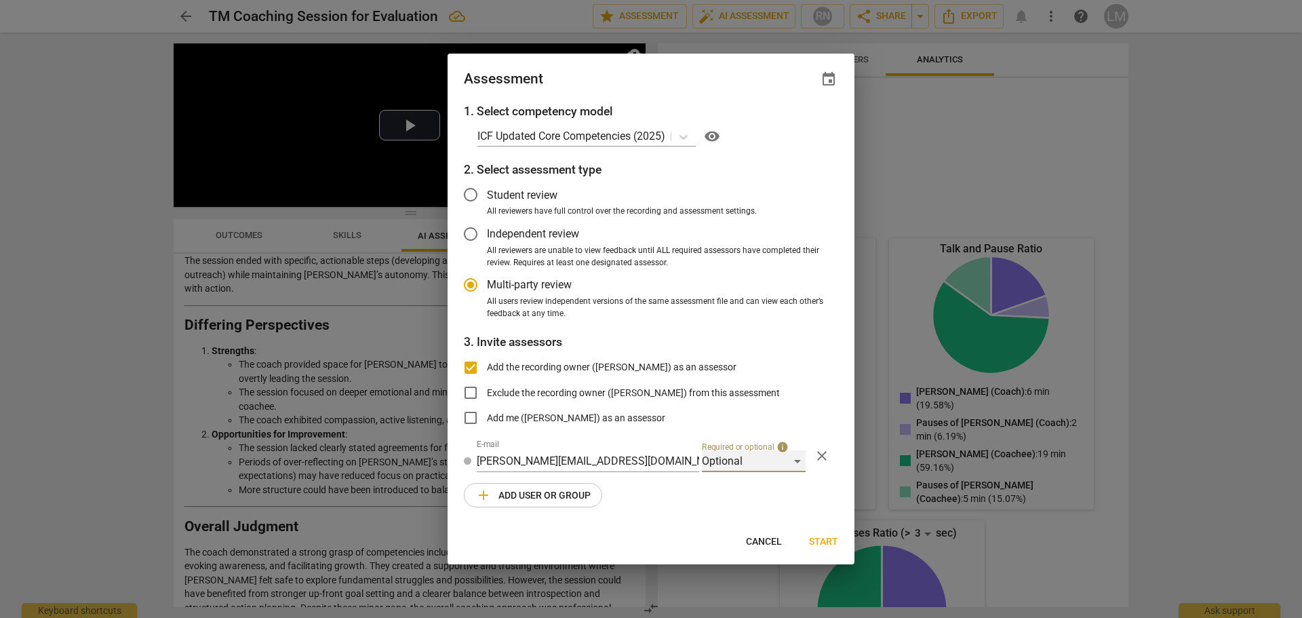
click at [800, 459] on div "Optional" at bounding box center [754, 461] width 104 height 22
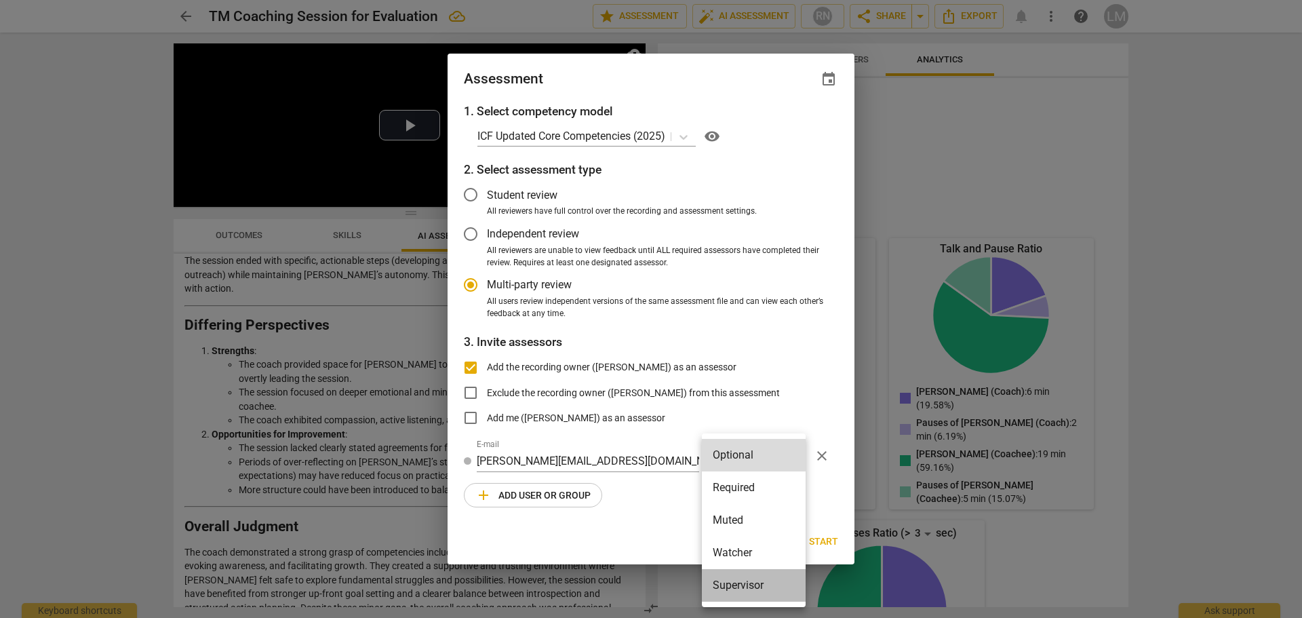
click at [762, 581] on li "Supervisor" at bounding box center [754, 585] width 104 height 33
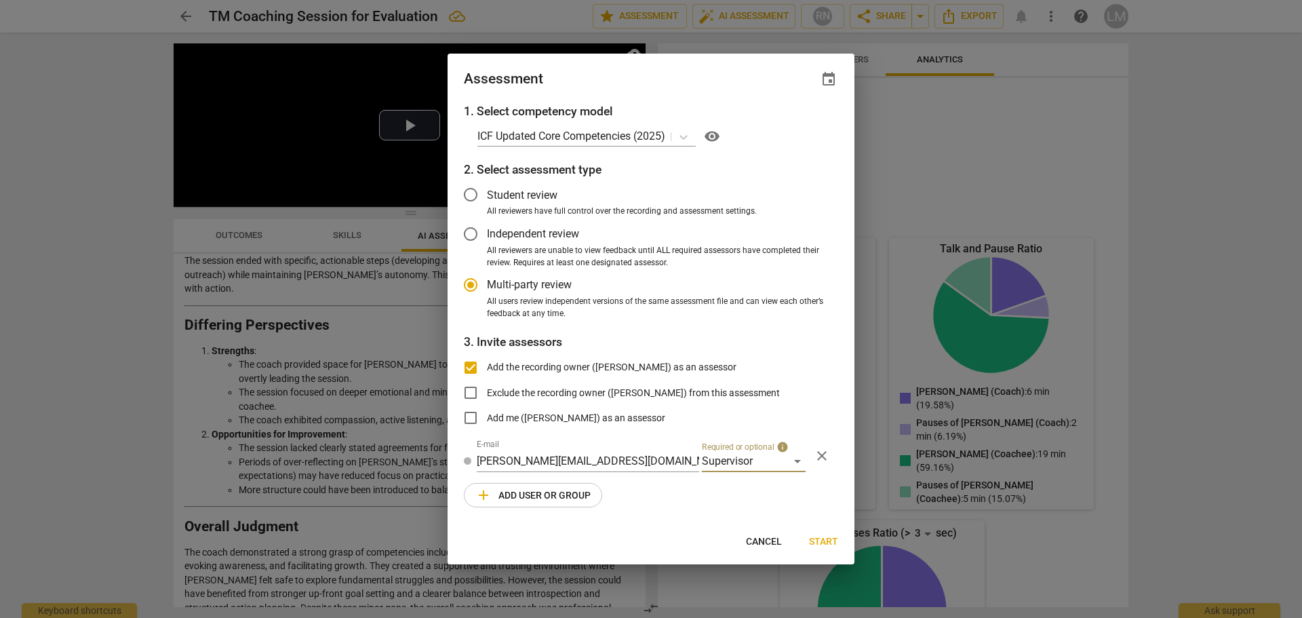
click at [826, 542] on span "Start" at bounding box center [823, 542] width 29 height 14
radio input "false"
type input "Melanie Briand <melanie@corryrobertson.com>"
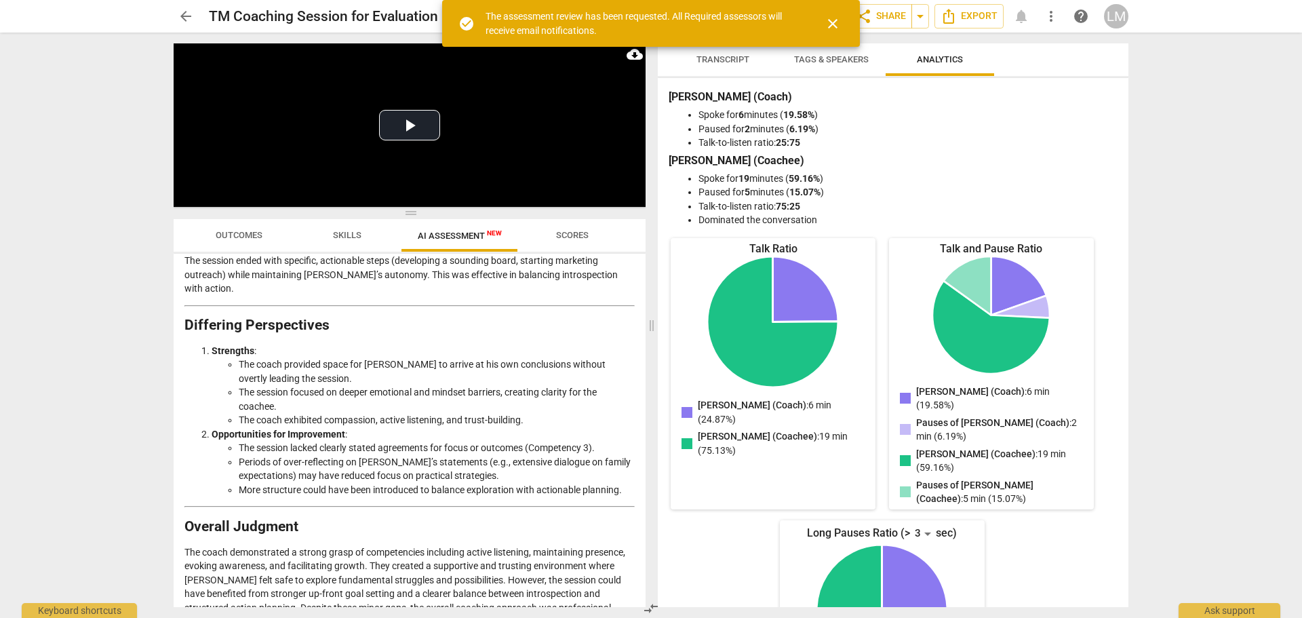
click at [1236, 217] on div "arrow_back TM Coaching Session for Evaluation edit star Assessment arrow_drop_d…" at bounding box center [651, 309] width 1302 height 618
click at [836, 26] on span "close" at bounding box center [833, 24] width 16 height 16
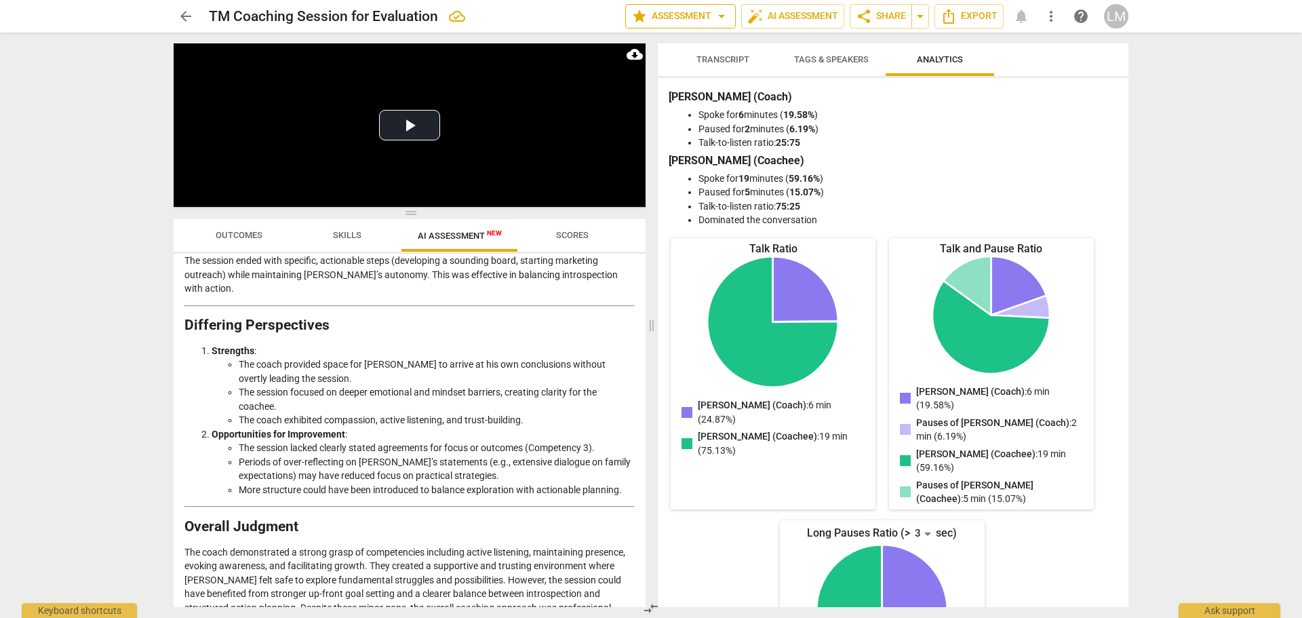
click at [681, 10] on span "star Assessment arrow_drop_down" at bounding box center [680, 16] width 98 height 16
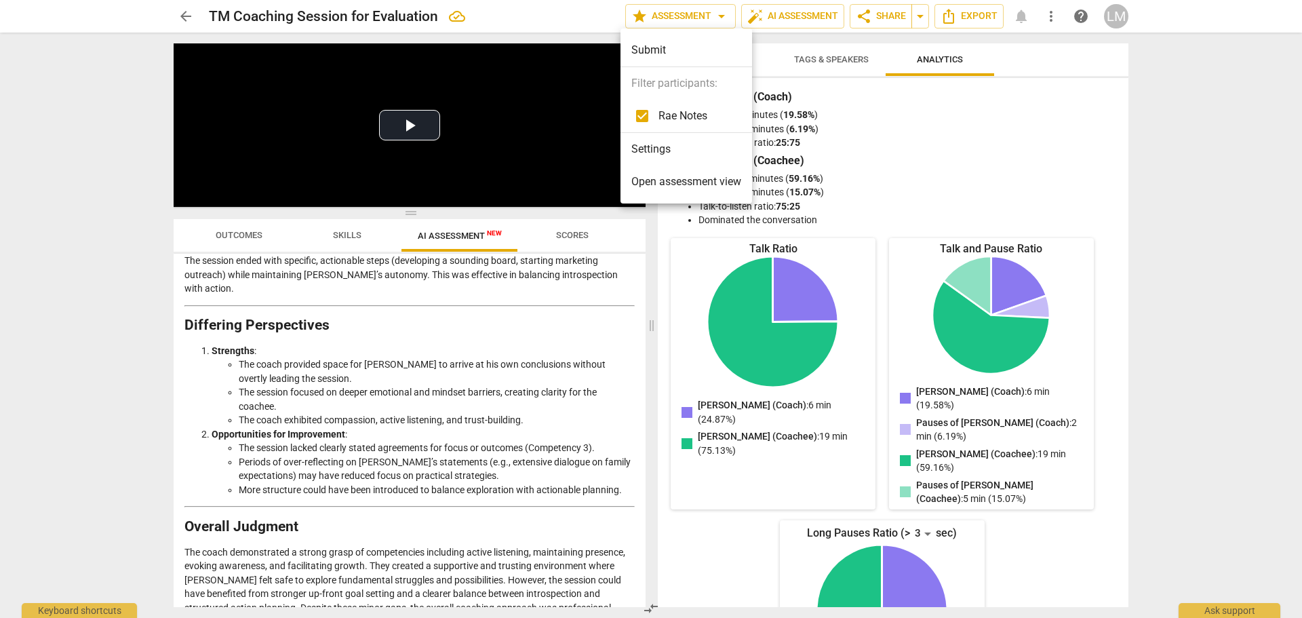
click at [682, 142] on li "Settings" at bounding box center [687, 149] width 132 height 33
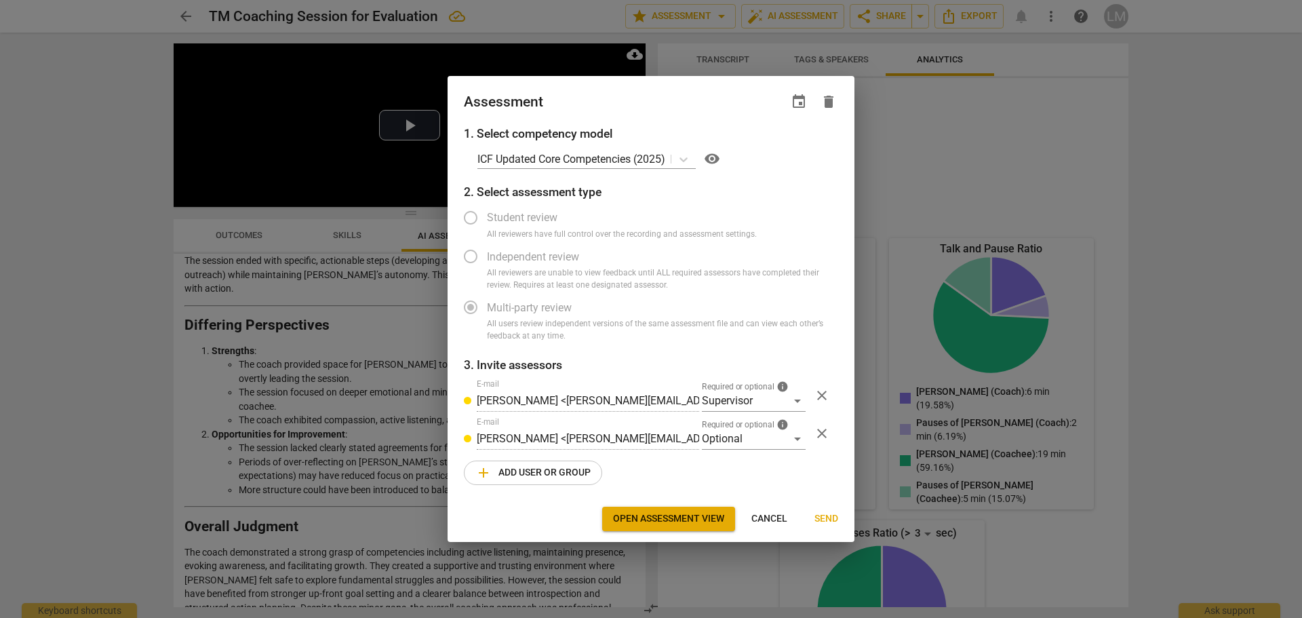
click at [1188, 152] on div at bounding box center [651, 309] width 1302 height 618
radio input "false"
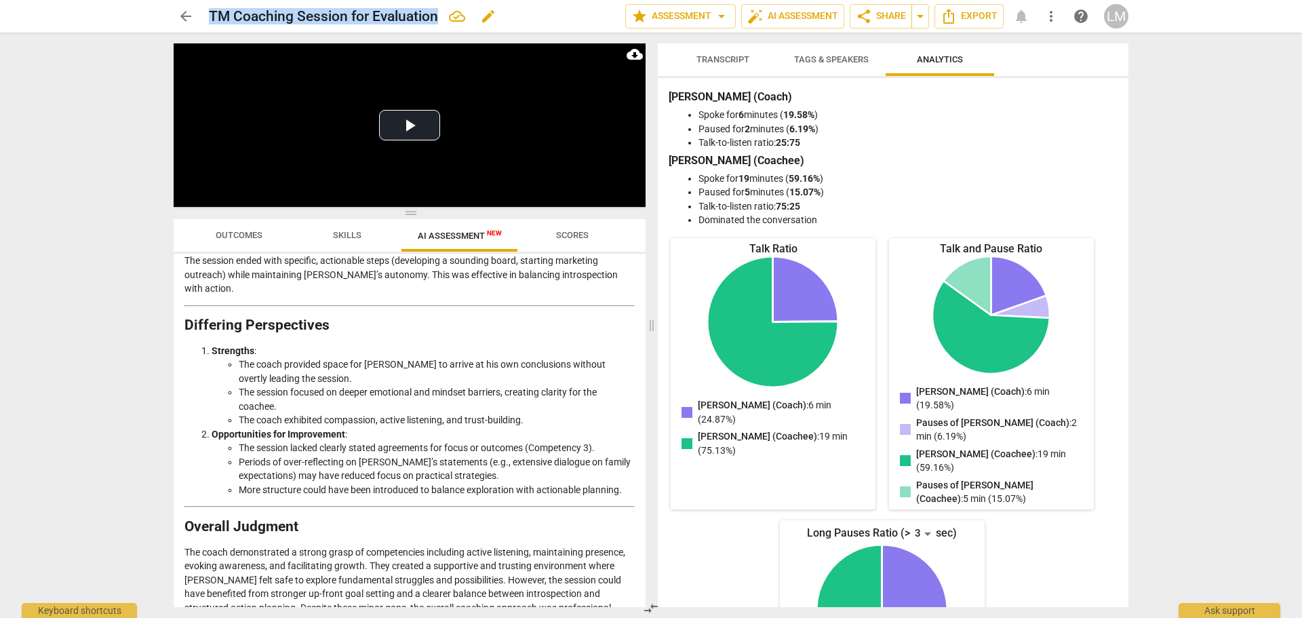
drag, startPoint x: 437, startPoint y: 14, endPoint x: 210, endPoint y: 11, distance: 226.6
click at [210, 11] on h2 "TM Coaching Session for Evaluation" at bounding box center [323, 16] width 229 height 17
copy h2 "TM Coaching Session for Evaluation"
